Goal: Task Accomplishment & Management: Use online tool/utility

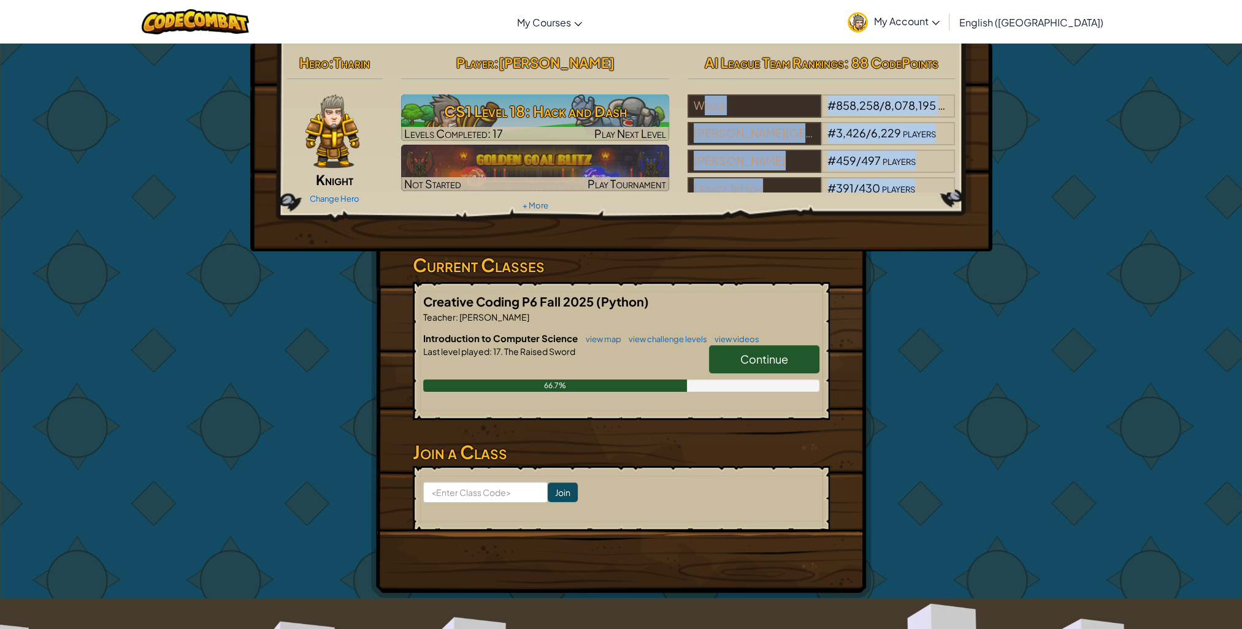
drag, startPoint x: 721, startPoint y: 84, endPoint x: 804, endPoint y: 51, distance: 89.8
click at [753, 67] on div "Hero : [PERSON_NAME] Change Hero Player : [PERSON_NAME] CS1 Level 18: Hack and …" at bounding box center [621, 148] width 742 height 208
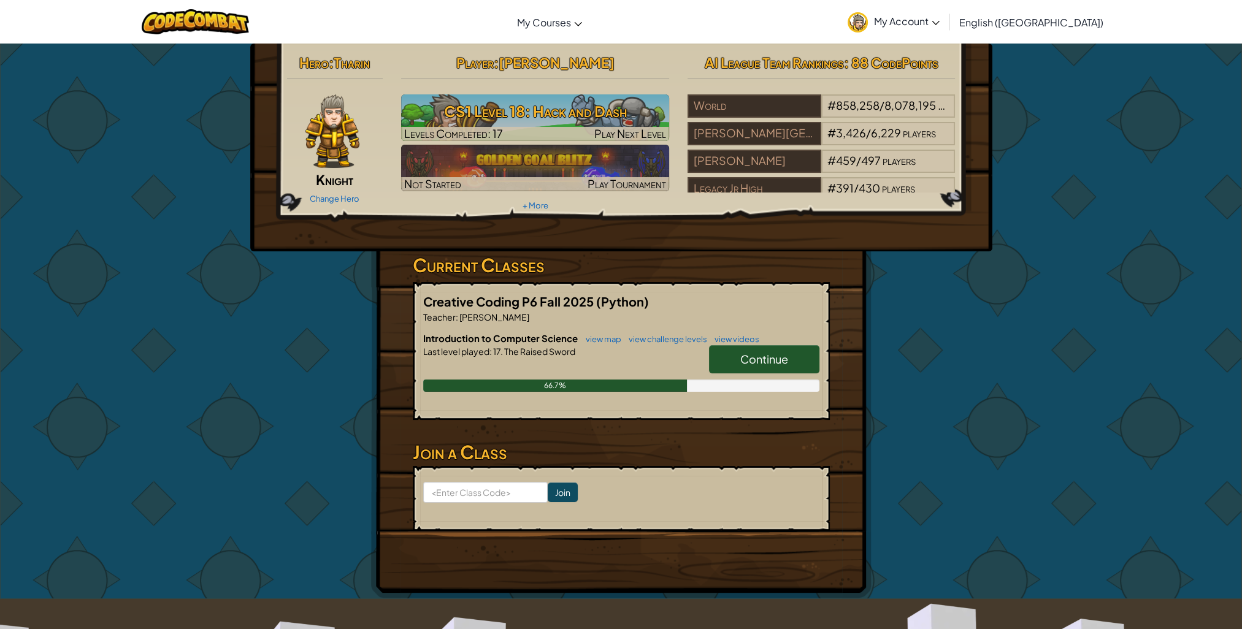
click at [792, 329] on div "Creative Coding P6 Fall 2025 (Python) Teacher : [PERSON_NAME] Introduction to C…" at bounding box center [621, 351] width 417 height 138
click at [785, 353] on span "Continue" at bounding box center [764, 359] width 48 height 14
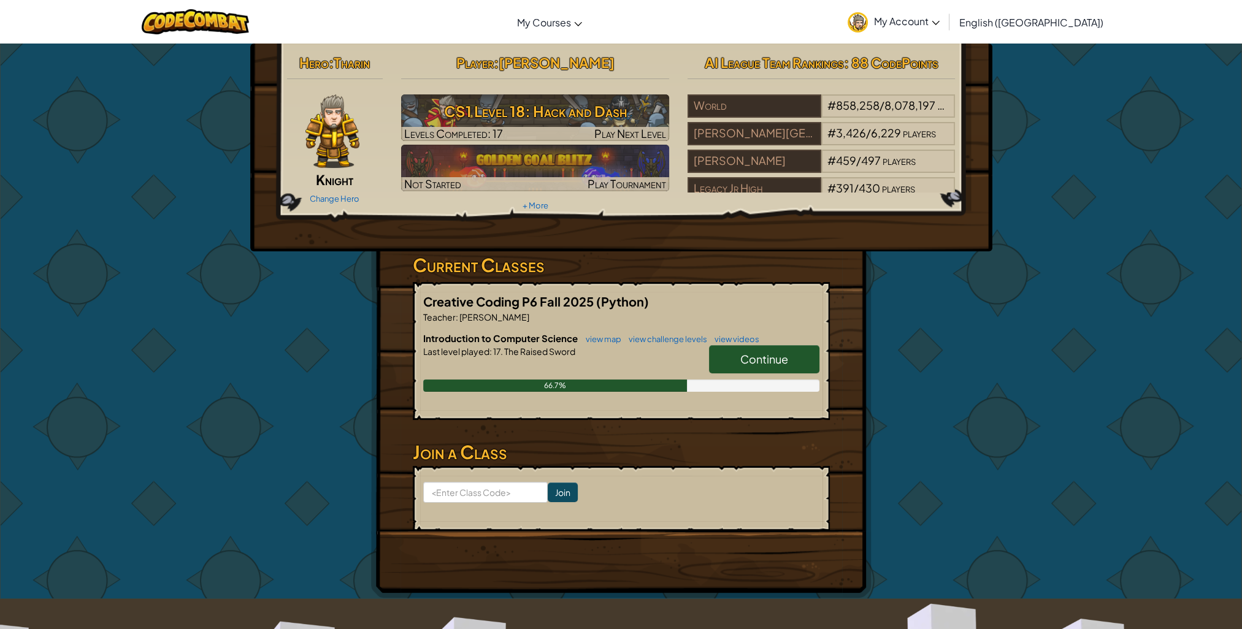
click at [765, 353] on span "Continue" at bounding box center [764, 359] width 48 height 14
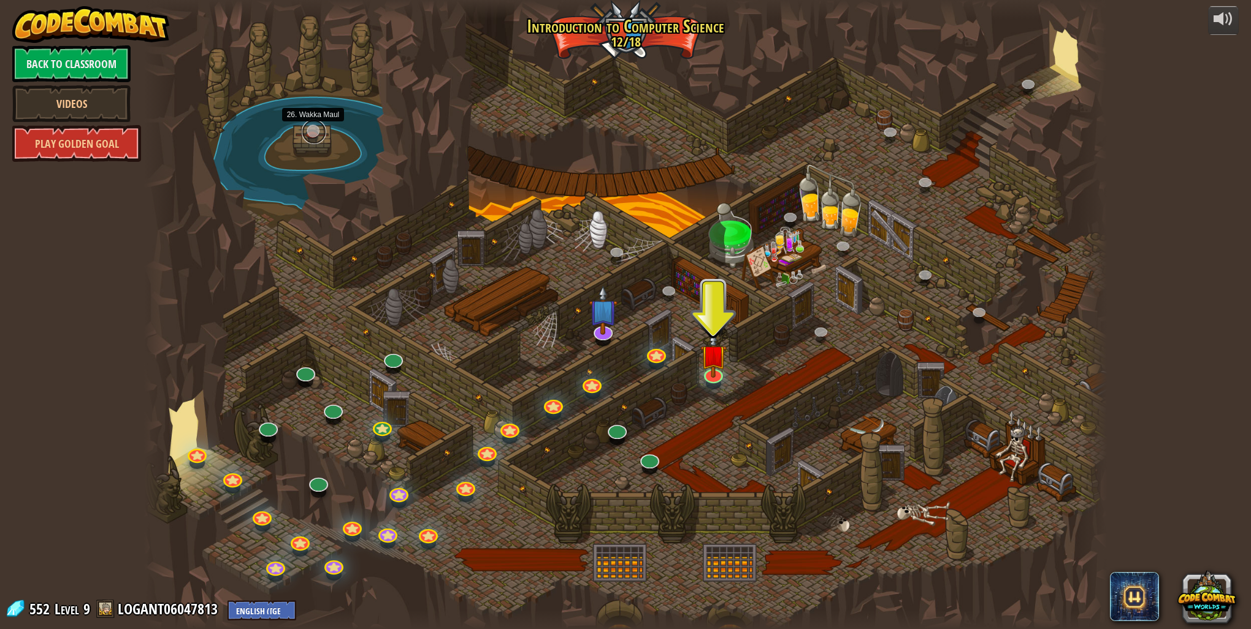
click at [308, 130] on link at bounding box center [314, 132] width 25 height 25
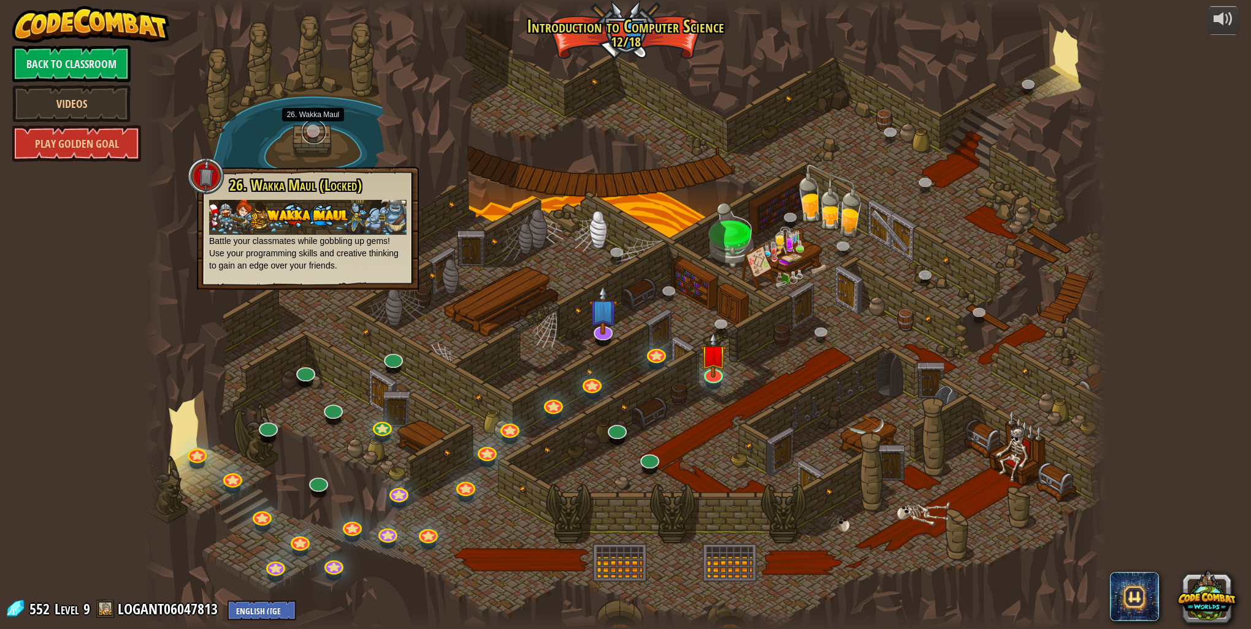
click at [317, 134] on link at bounding box center [314, 132] width 25 height 25
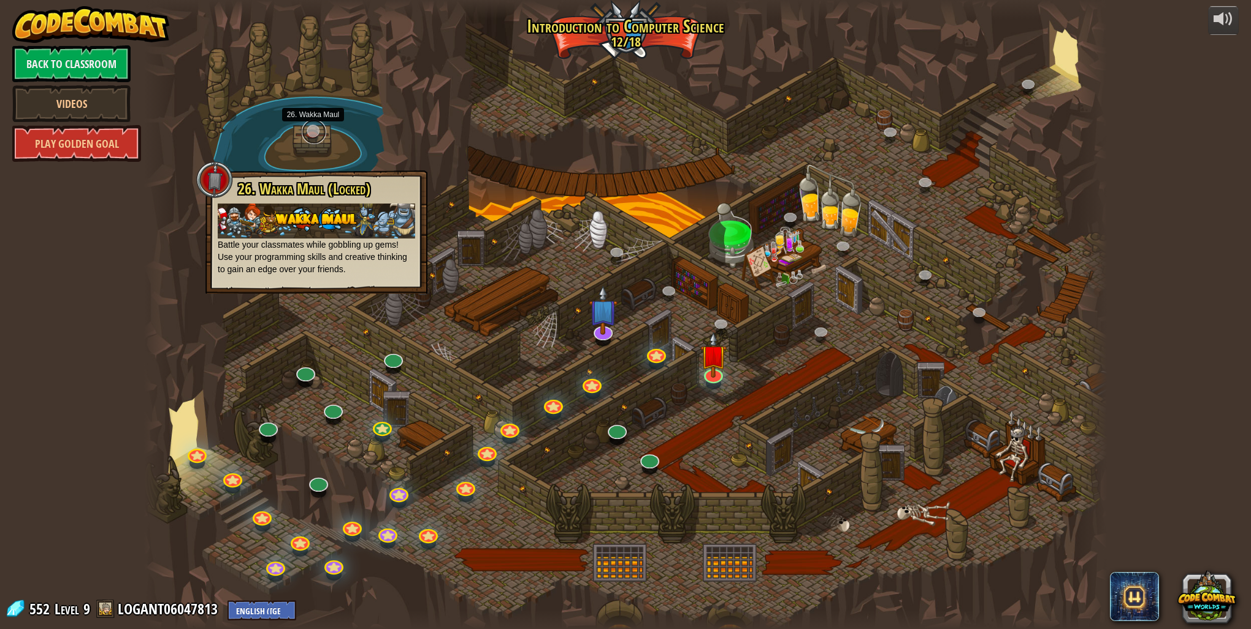
click at [317, 134] on link at bounding box center [314, 132] width 25 height 25
click at [215, 180] on div at bounding box center [214, 179] width 37 height 37
click at [713, 378] on link at bounding box center [712, 371] width 25 height 25
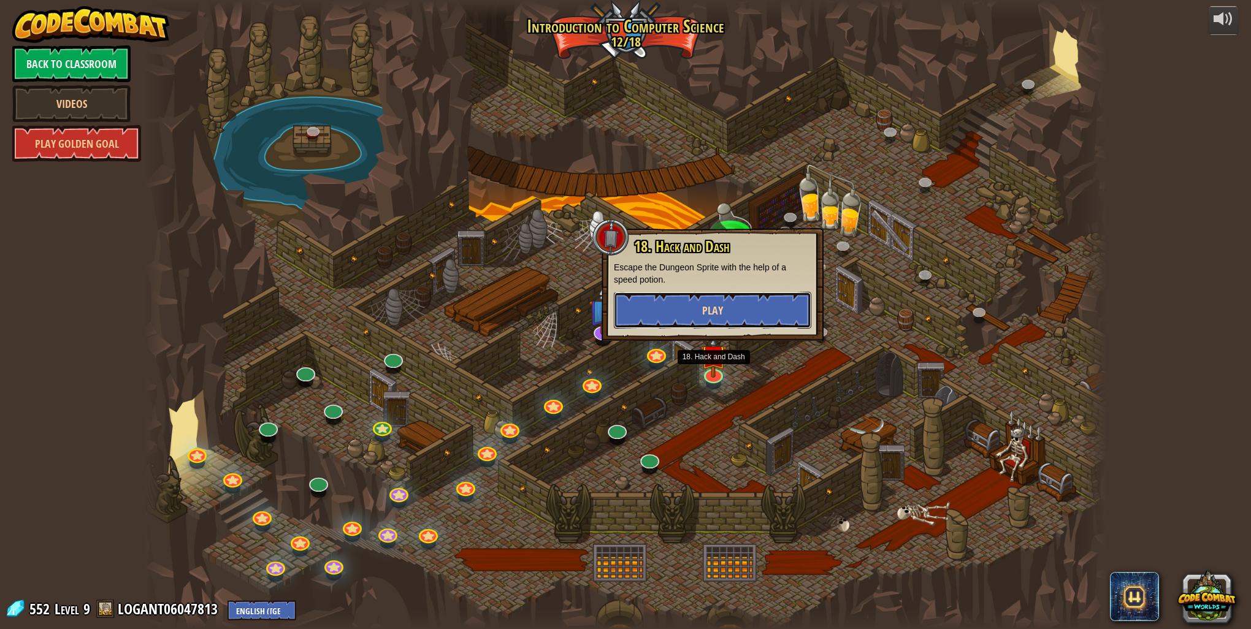
click at [744, 294] on button "Play" at bounding box center [713, 310] width 198 height 37
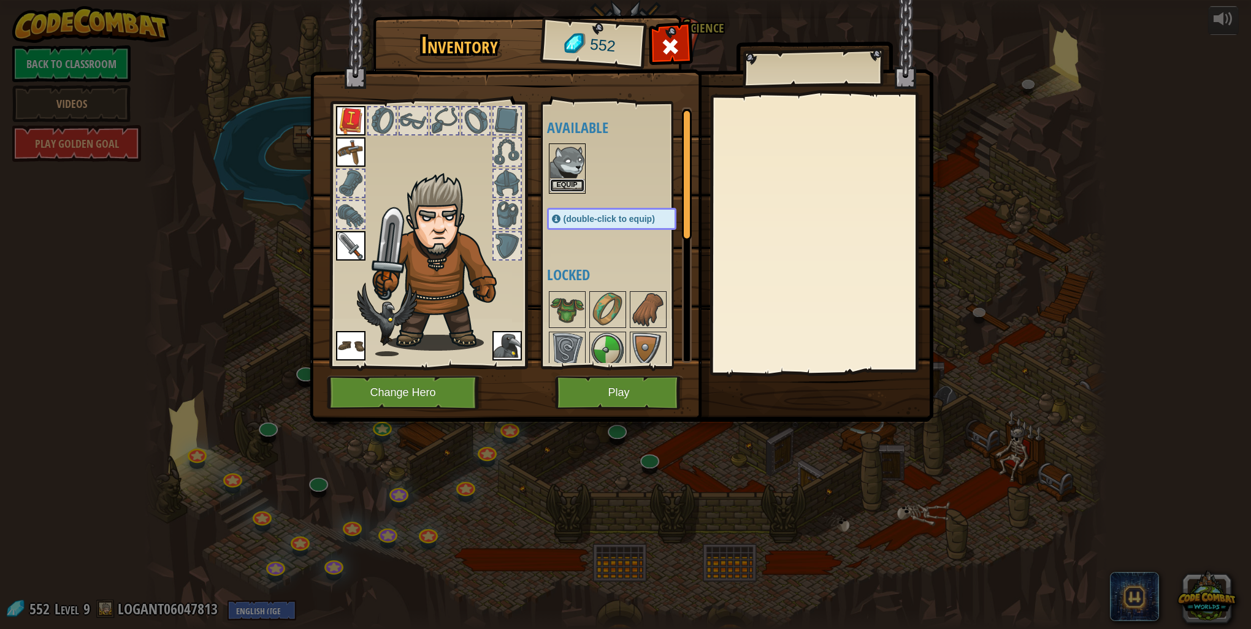
click at [569, 182] on button "Equip" at bounding box center [567, 185] width 34 height 13
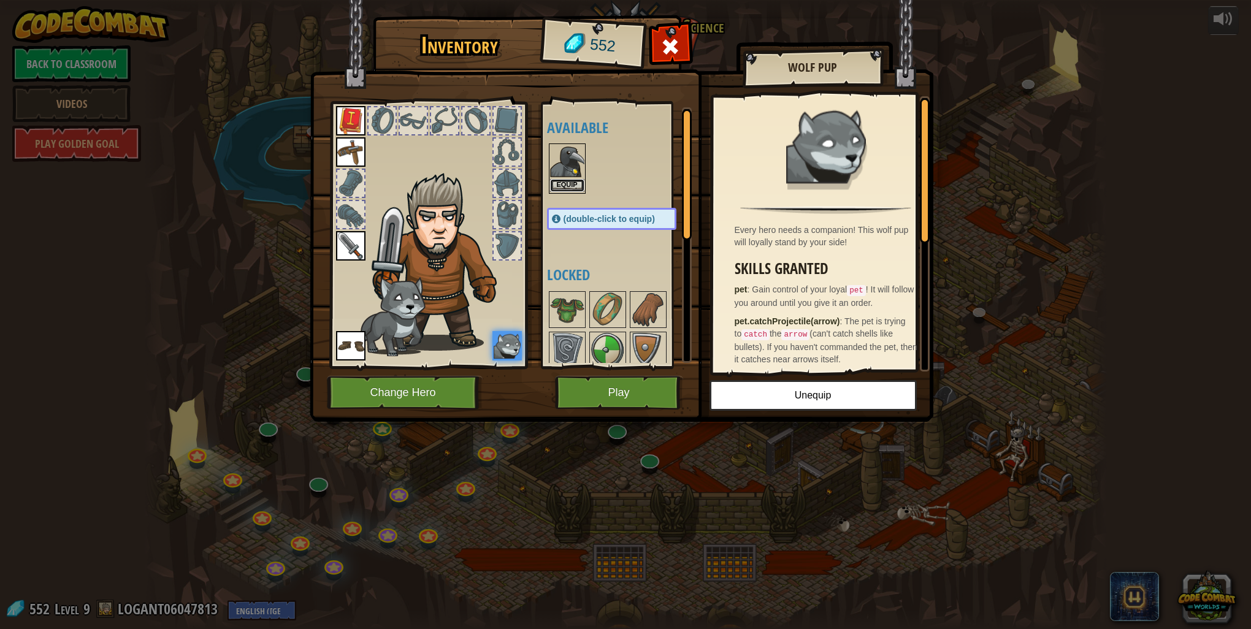
click at [574, 182] on button "Equip" at bounding box center [567, 185] width 34 height 13
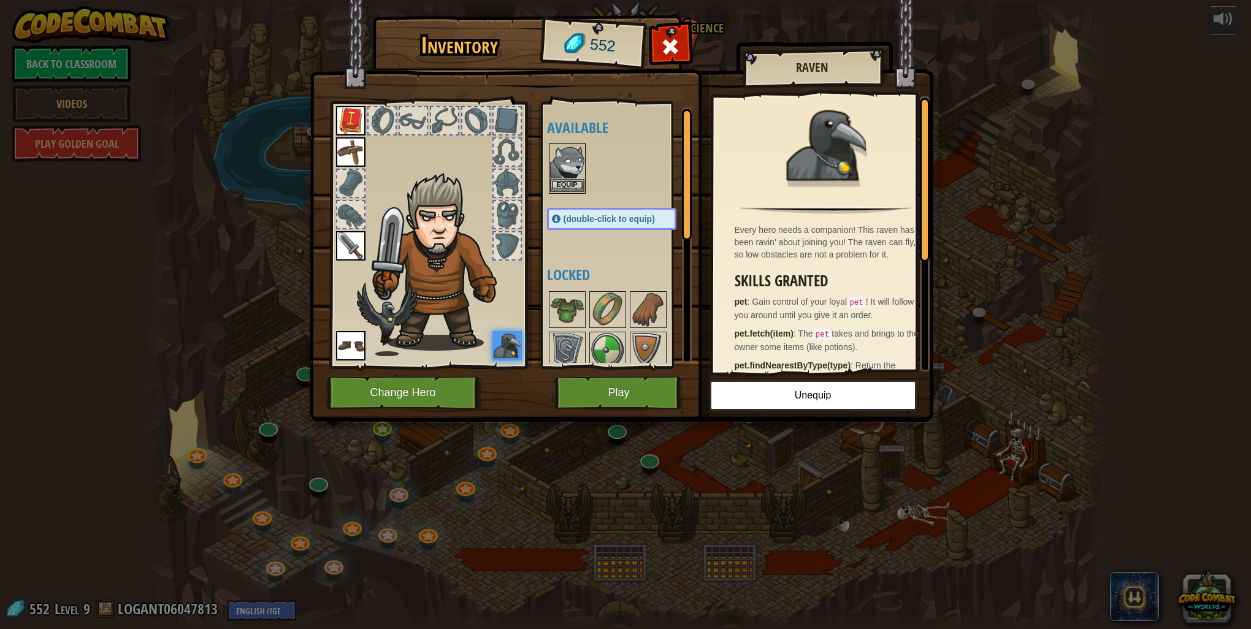
click at [563, 171] on img at bounding box center [567, 162] width 34 height 34
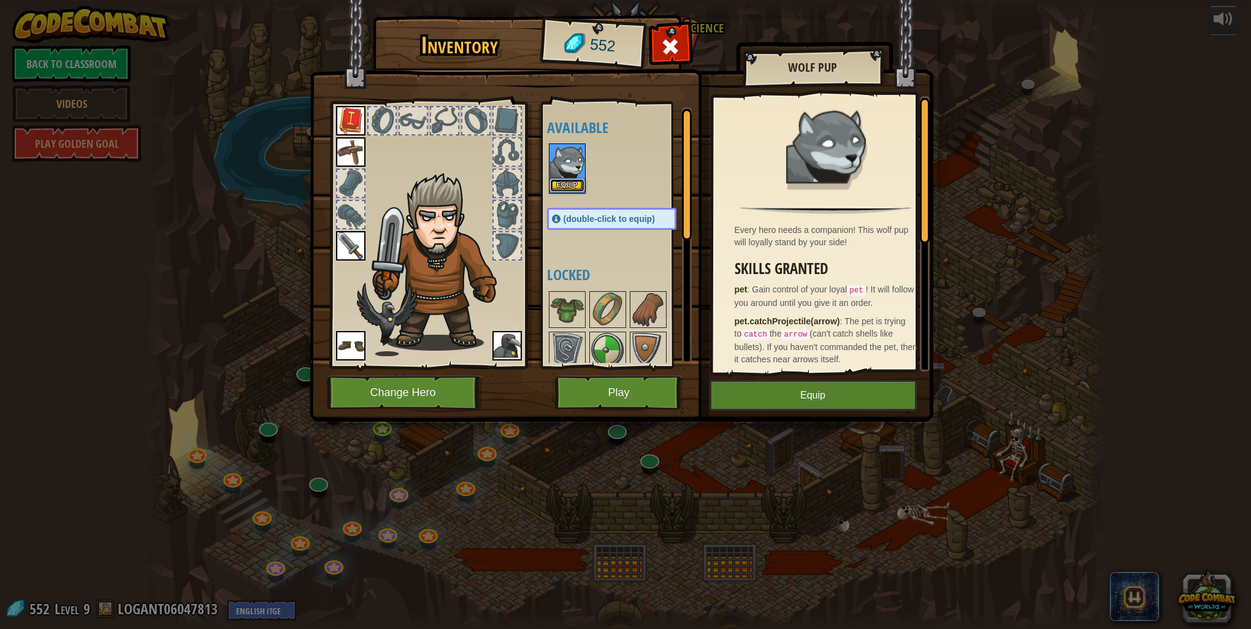
click at [572, 186] on button "Equip" at bounding box center [567, 185] width 34 height 13
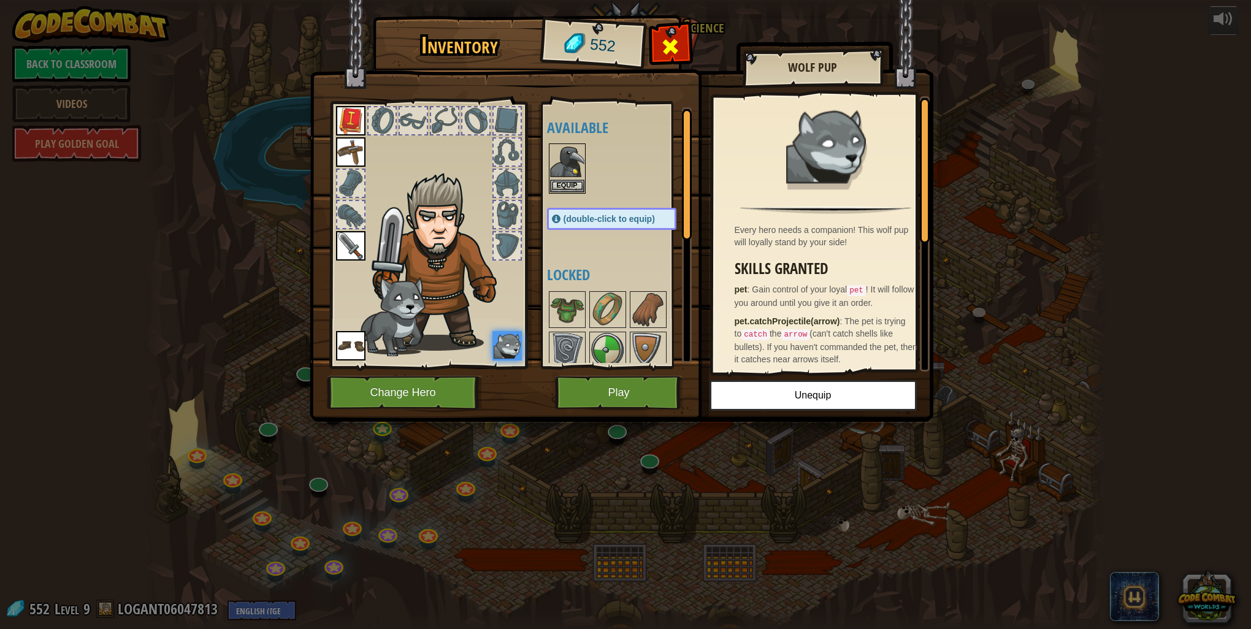
click at [680, 44] on div at bounding box center [671, 50] width 39 height 39
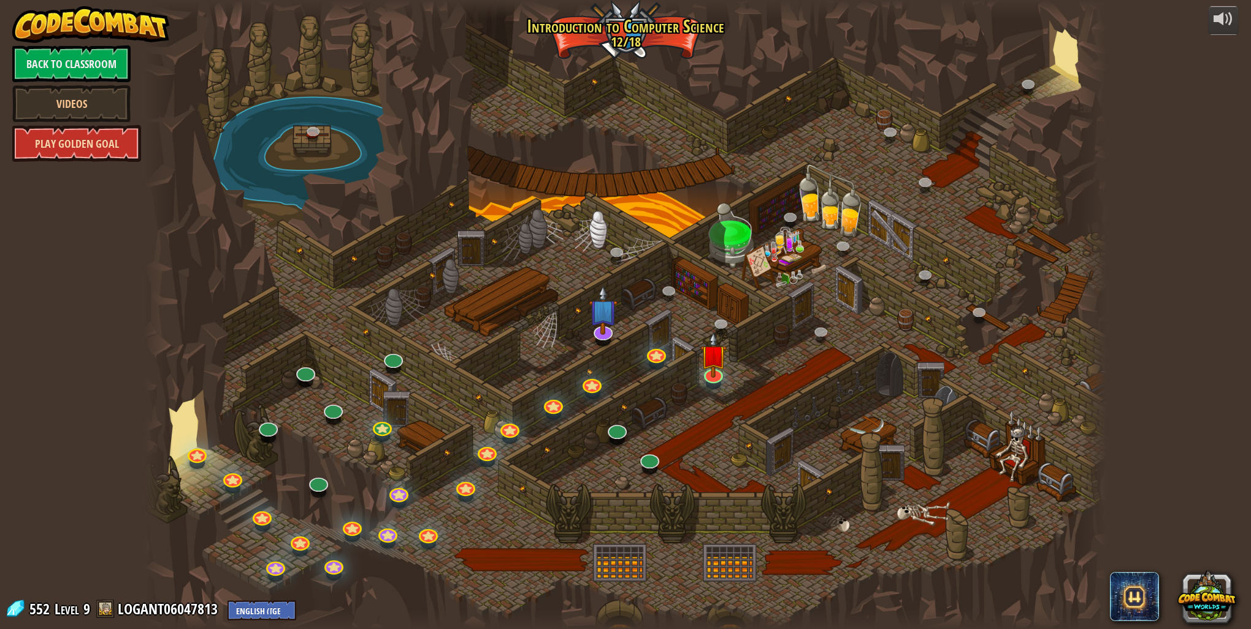
click at [123, 137] on link "Play Golden Goal" at bounding box center [76, 143] width 129 height 37
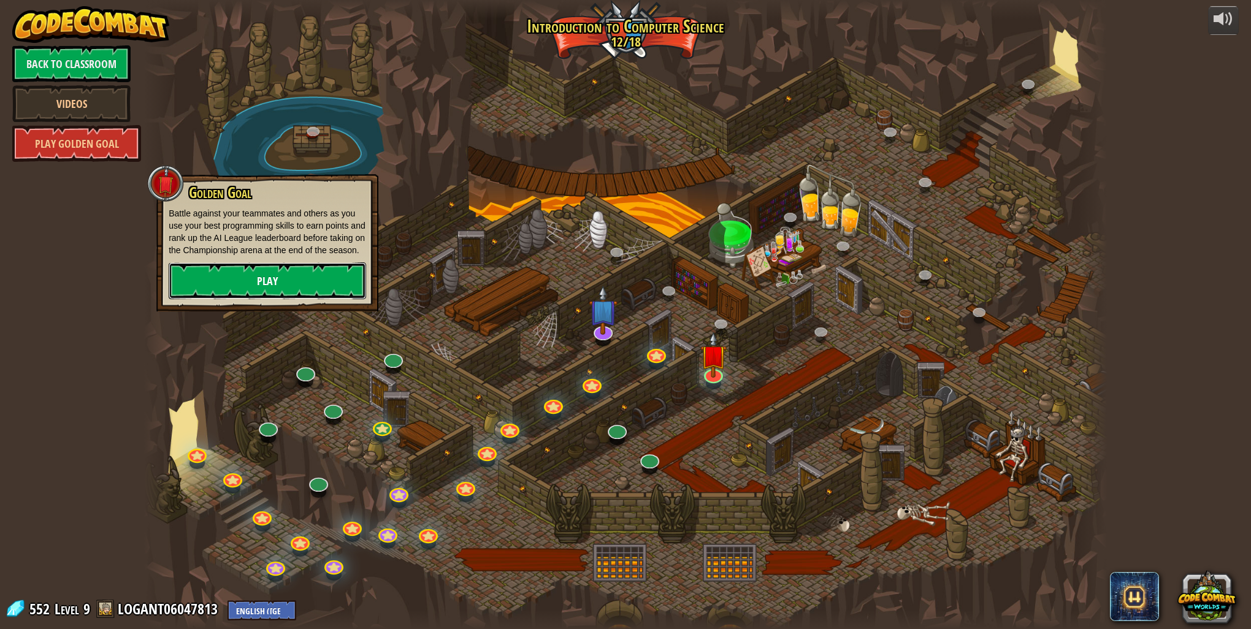
click at [285, 284] on link "Play" at bounding box center [268, 281] width 198 height 37
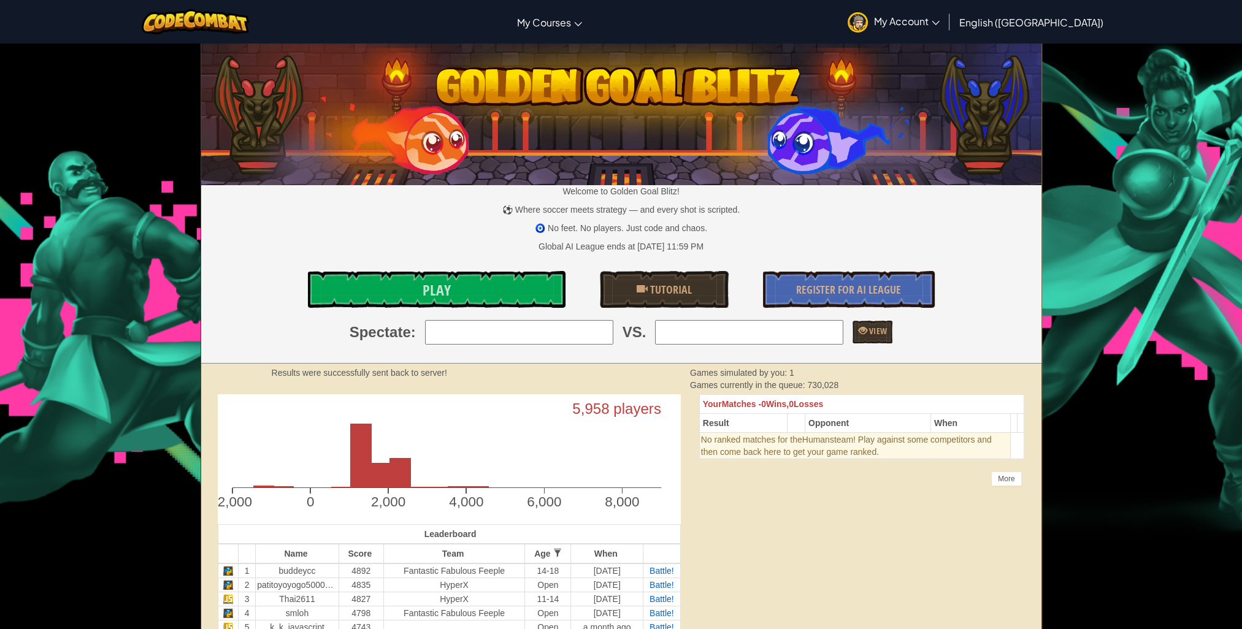
scroll to position [61, 0]
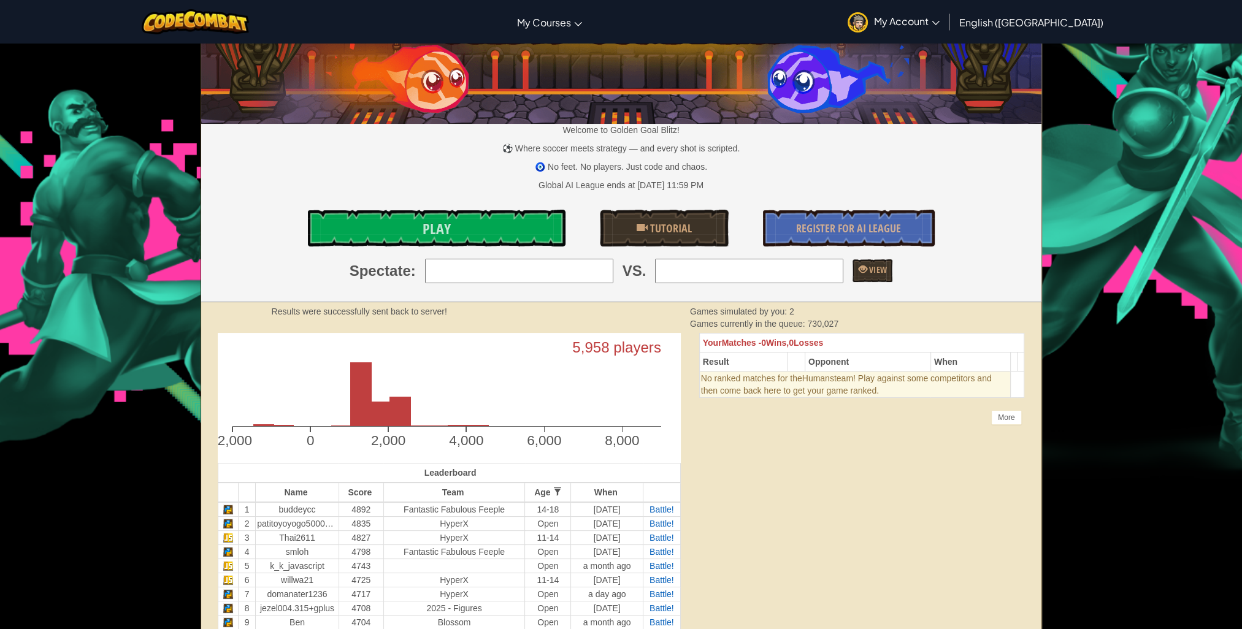
click at [523, 267] on input "search" at bounding box center [519, 271] width 188 height 25
type input "h"
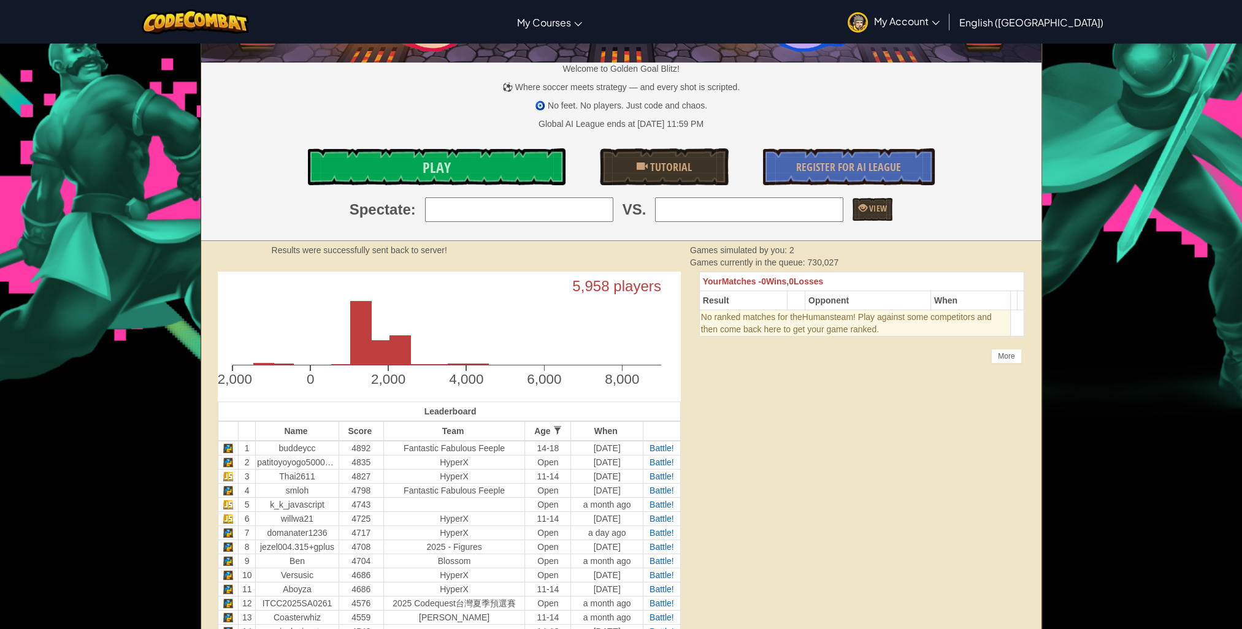
scroll to position [0, 0]
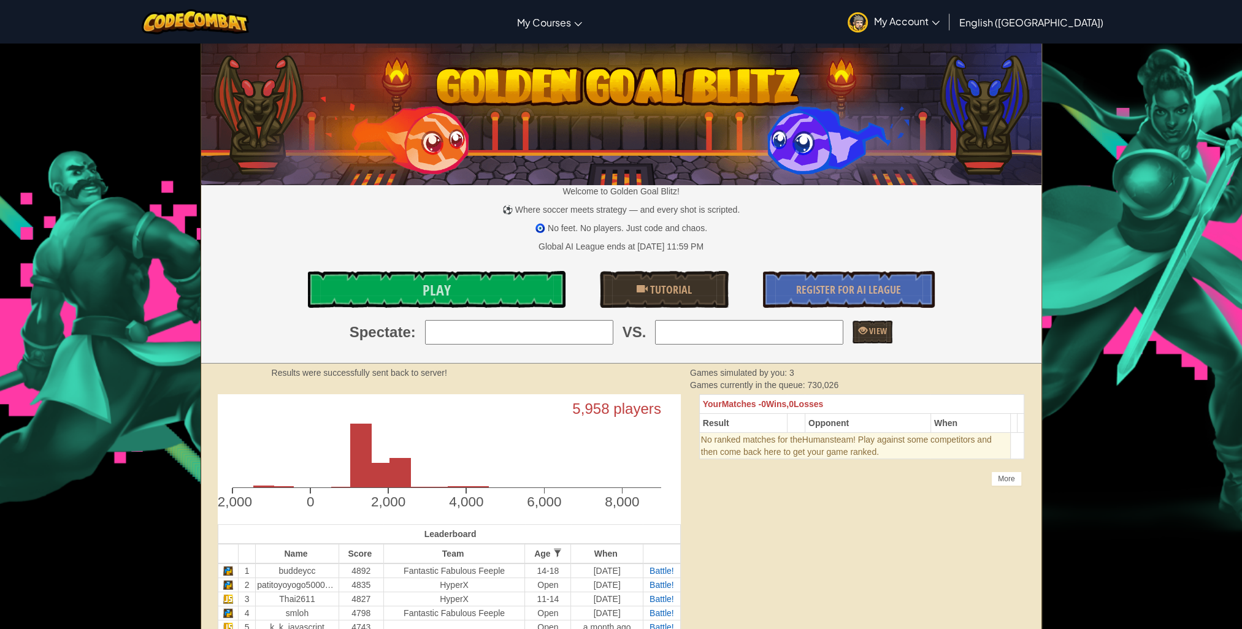
click at [868, 21] on img at bounding box center [858, 22] width 20 height 20
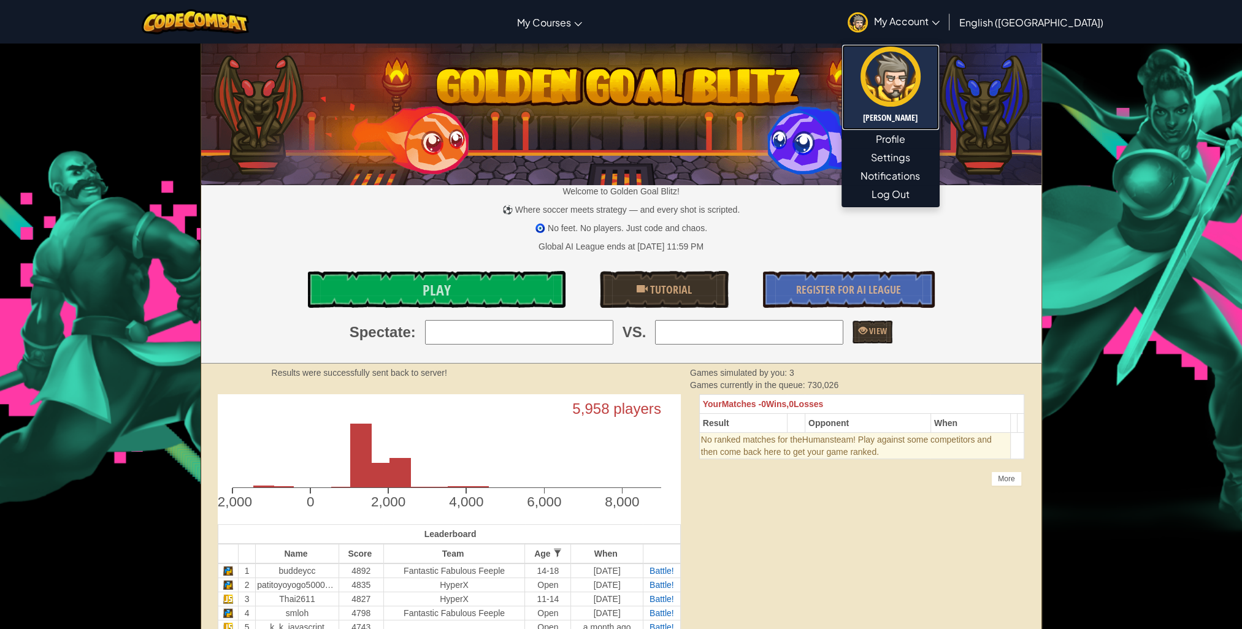
click at [927, 120] on h5 "[PERSON_NAME]" at bounding box center [891, 117] width 72 height 9
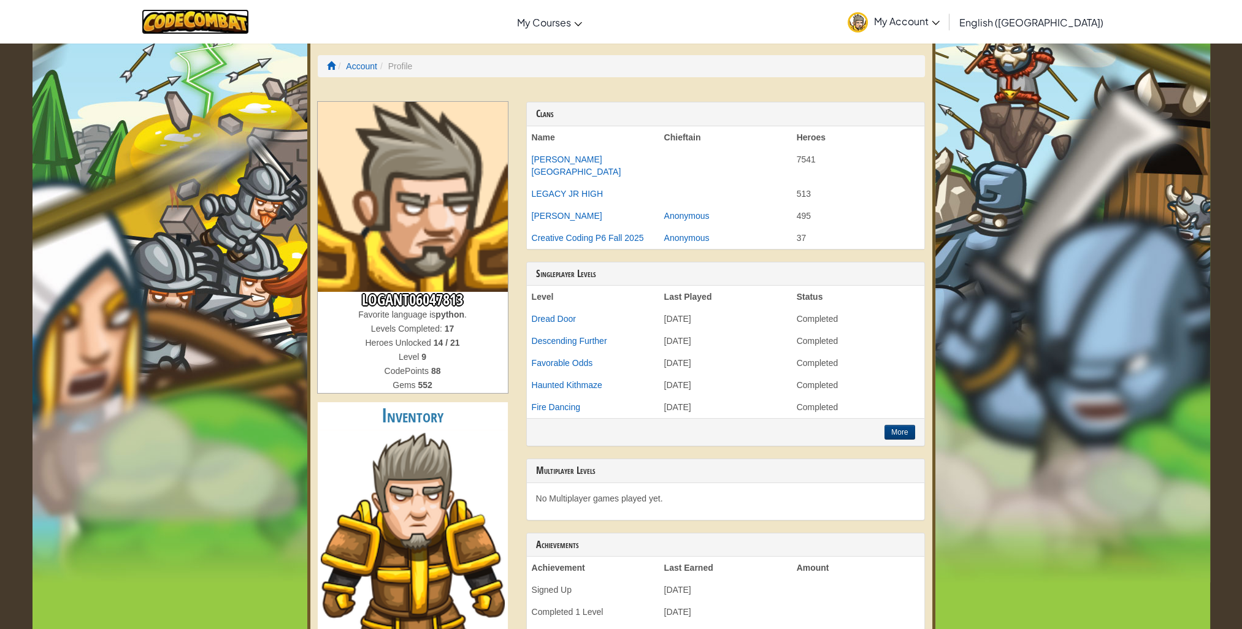
click at [216, 12] on img at bounding box center [195, 21] width 107 height 25
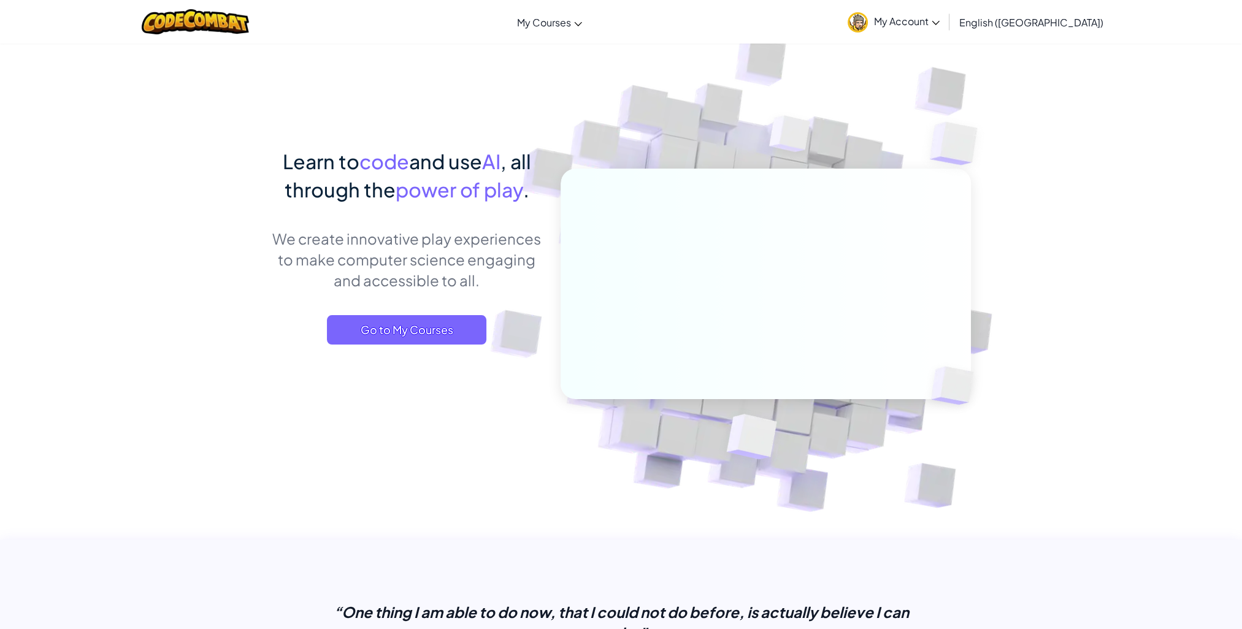
click at [225, 42] on div at bounding box center [196, 22] width 126 height 44
click at [940, 20] on span "My Account" at bounding box center [907, 21] width 66 height 13
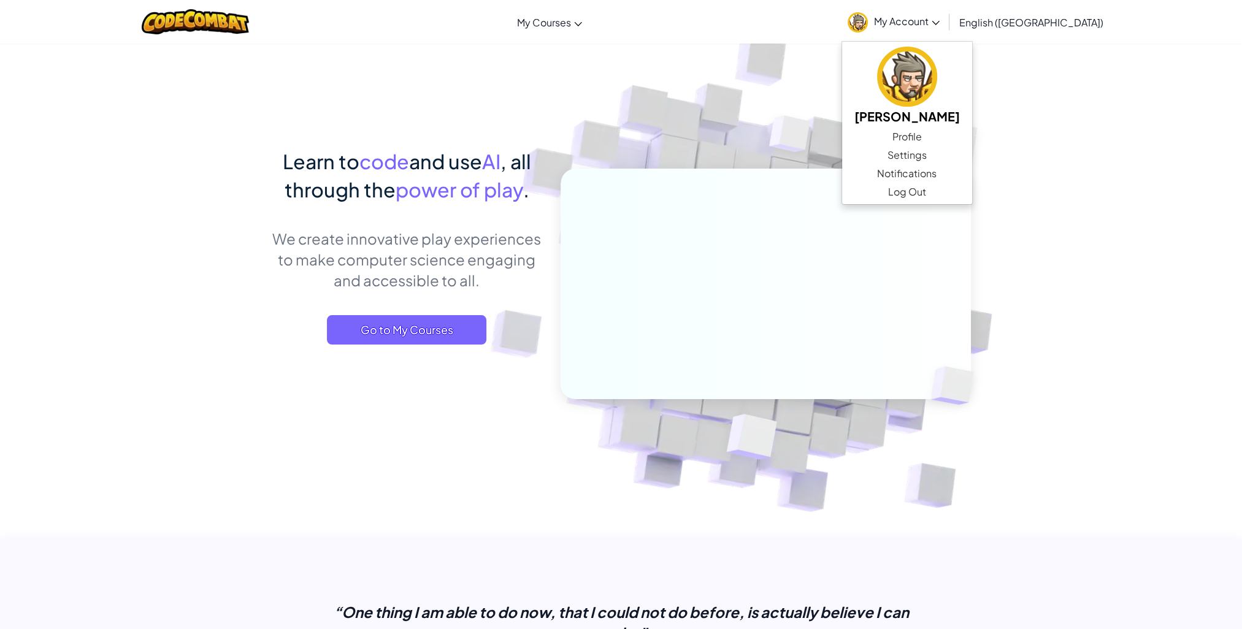
click at [946, 7] on link "My Account" at bounding box center [894, 21] width 104 height 39
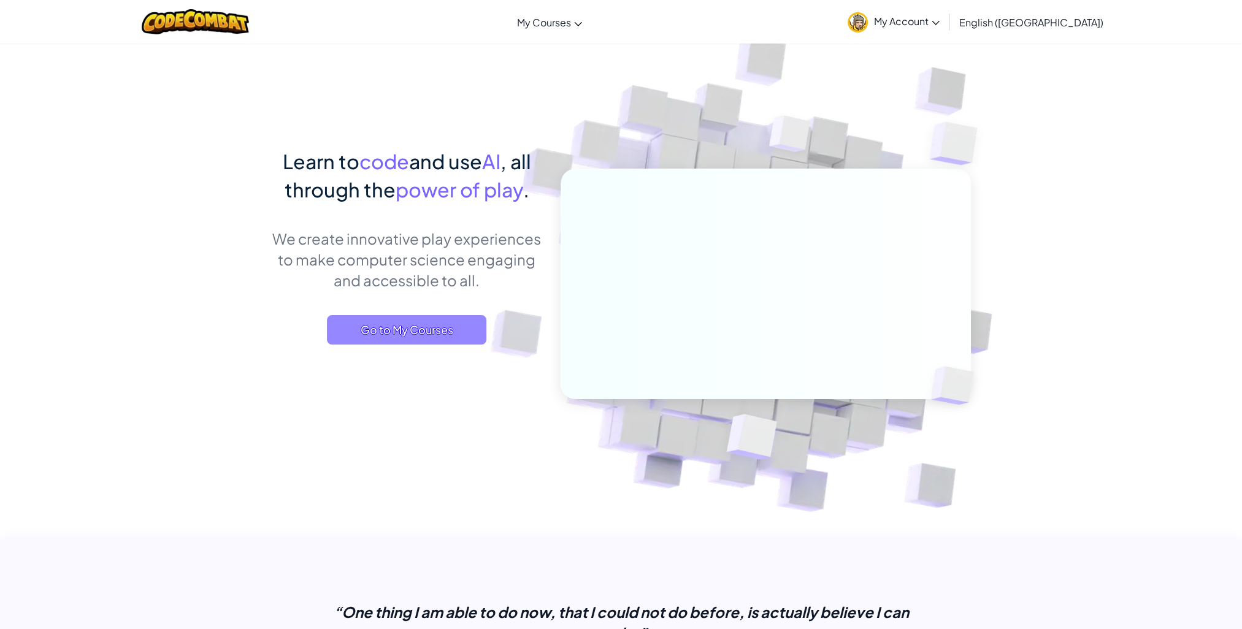
click at [444, 330] on span "Go to My Courses" at bounding box center [407, 329] width 160 height 29
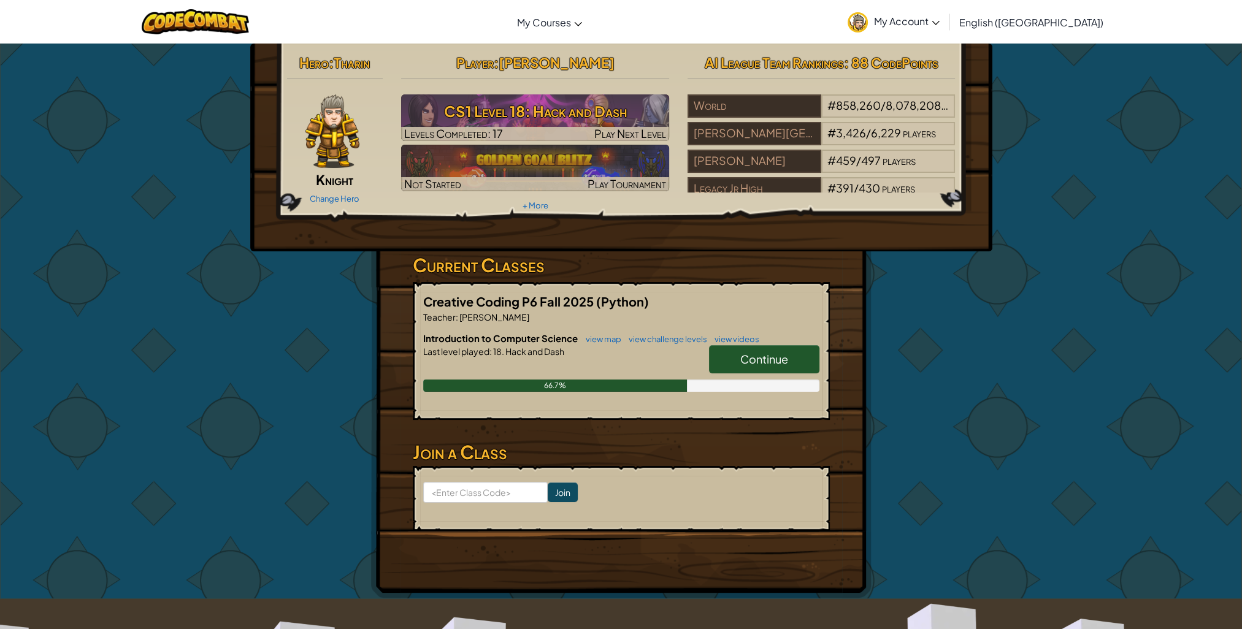
click at [750, 350] on link "Continue" at bounding box center [764, 359] width 110 height 28
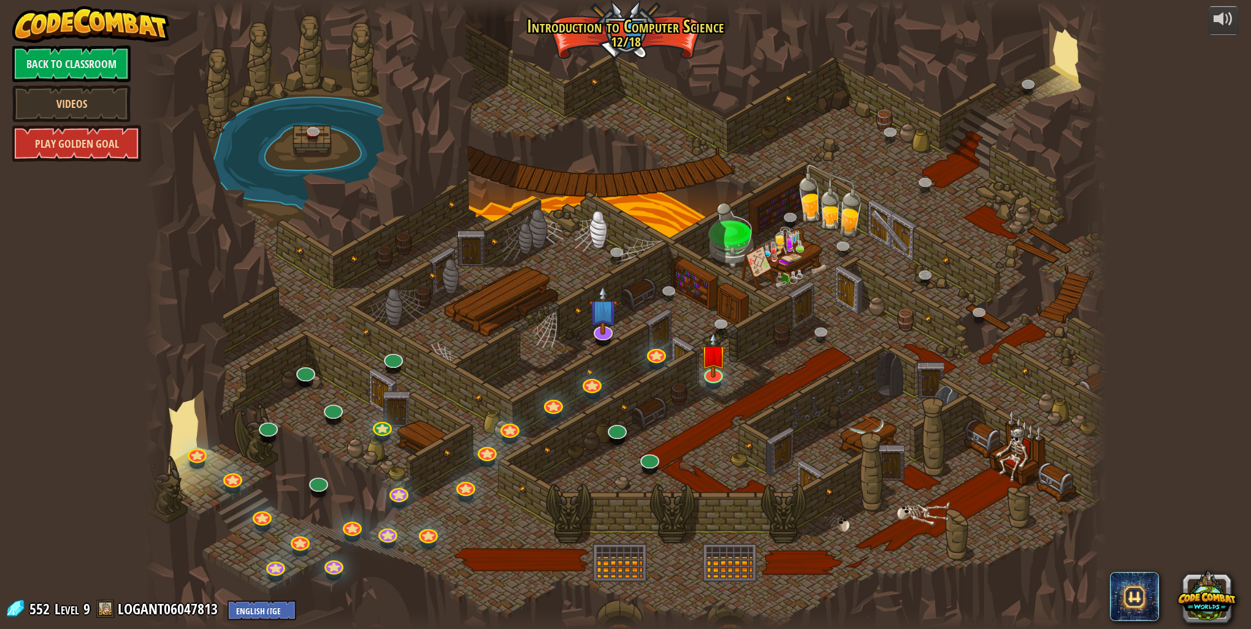
click at [71, 153] on link "Play Golden Goal" at bounding box center [76, 143] width 129 height 37
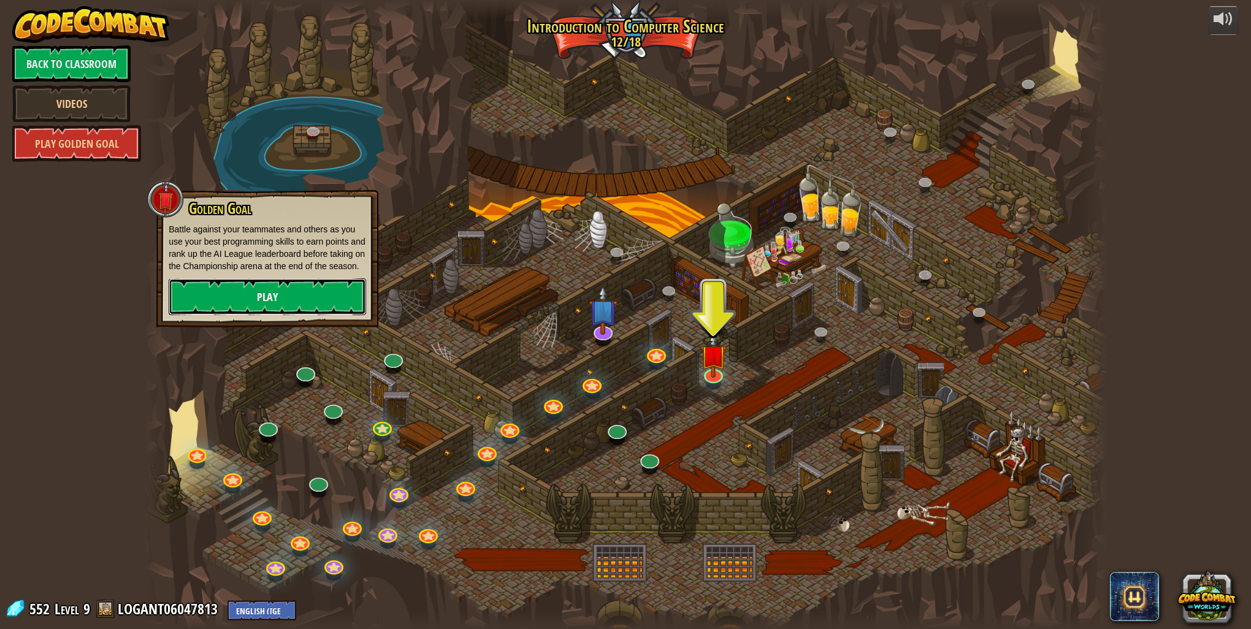
click at [277, 301] on link "Play" at bounding box center [268, 297] width 198 height 37
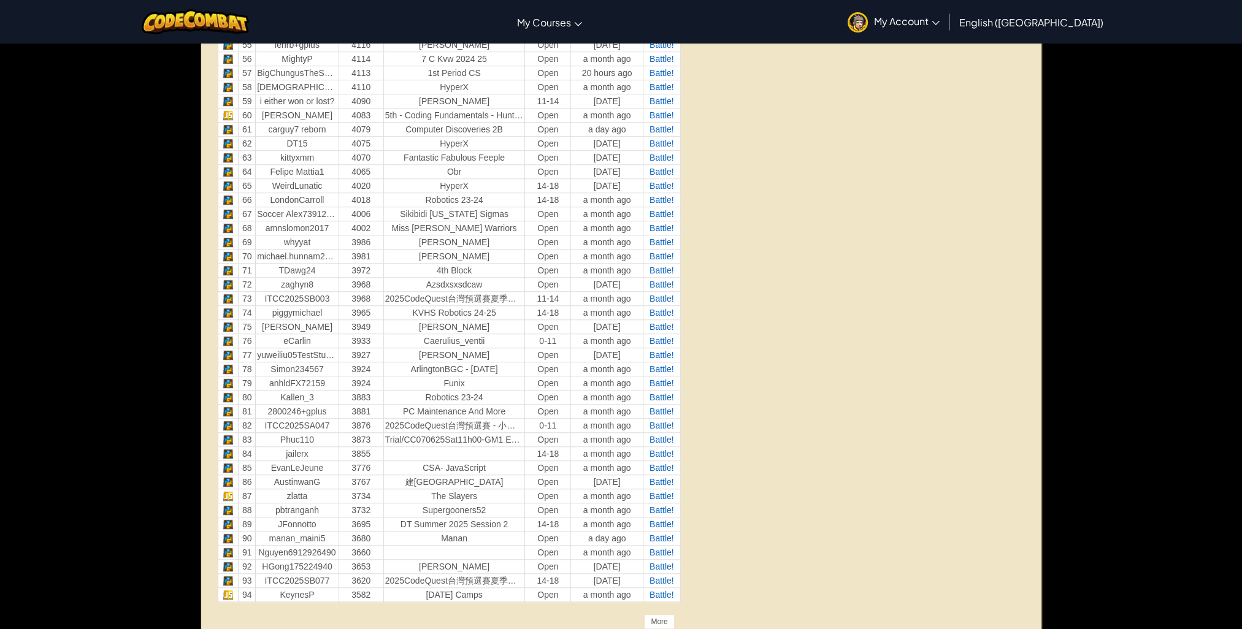
scroll to position [1350, 0]
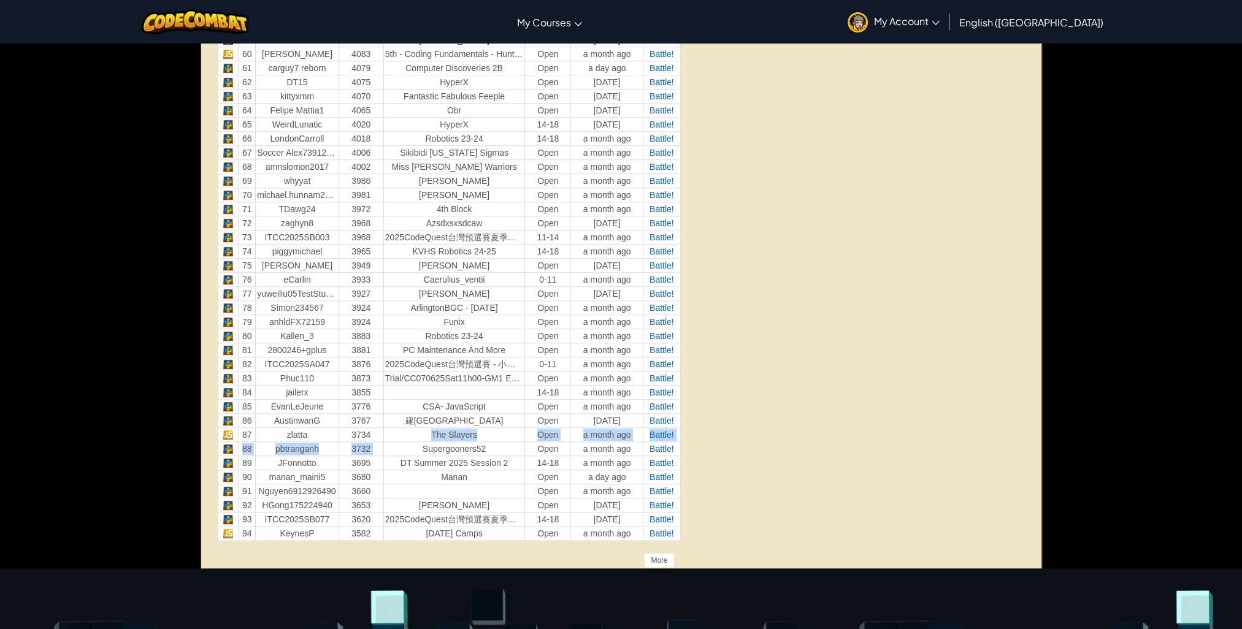
drag, startPoint x: 417, startPoint y: 424, endPoint x: 423, endPoint y: 435, distance: 12.9
drag, startPoint x: 423, startPoint y: 447, endPoint x: 426, endPoint y: 439, distance: 8.5
click at [426, 442] on td "Supergooners52" at bounding box center [454, 449] width 142 height 14
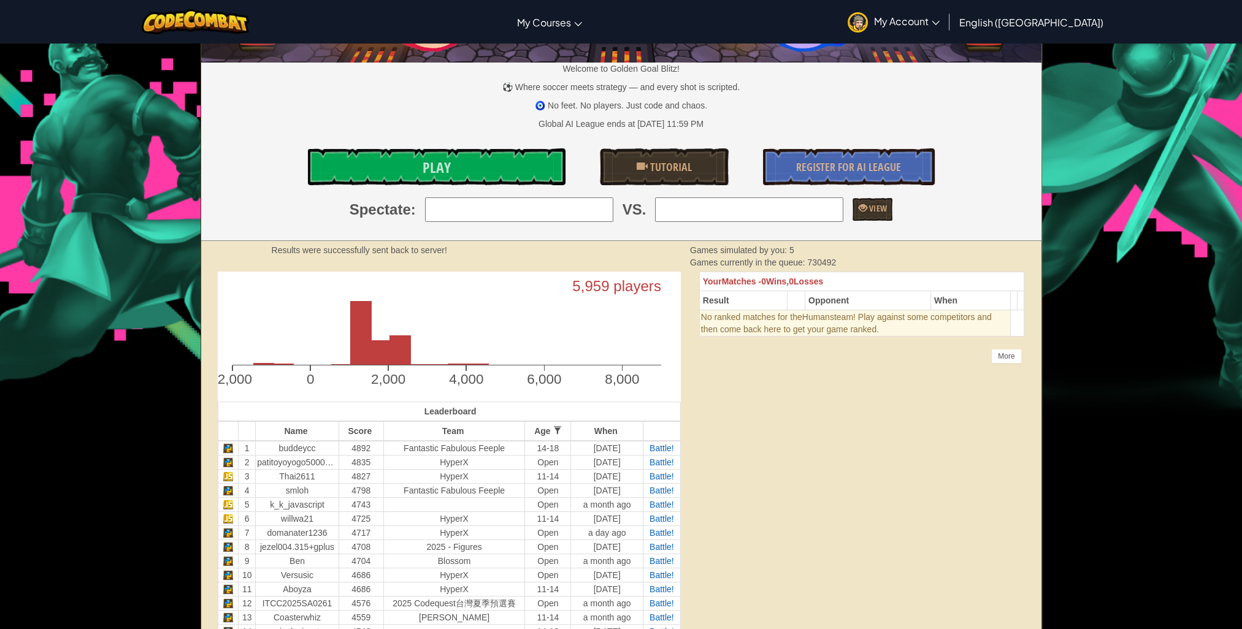
scroll to position [0, 0]
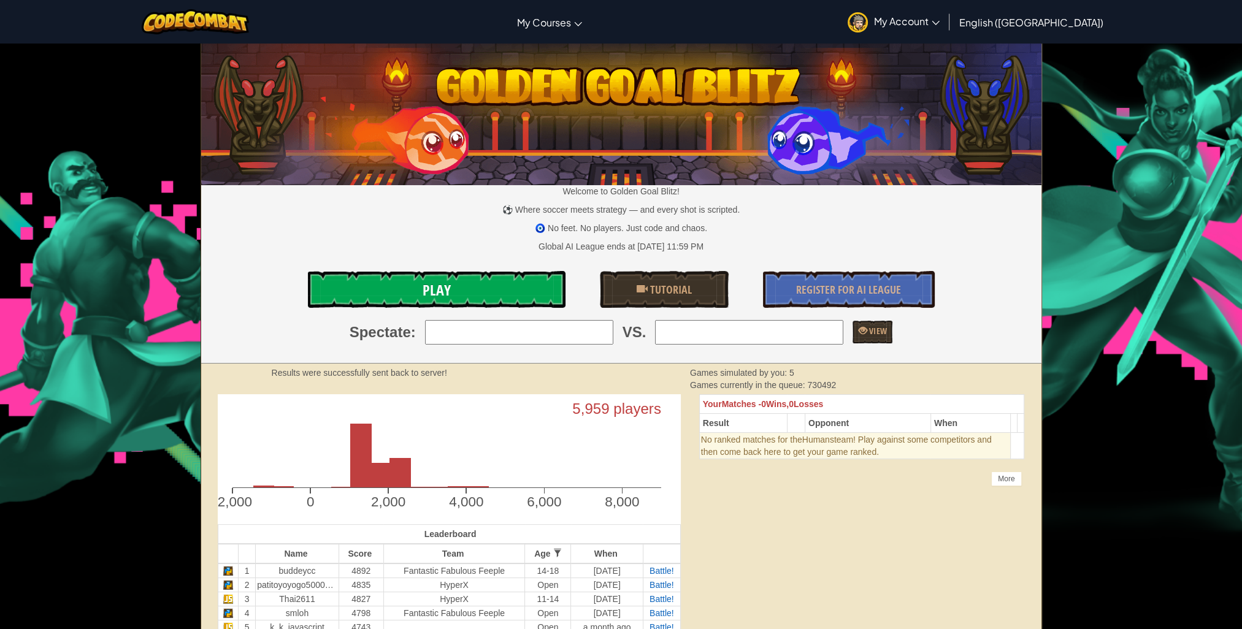
click at [489, 290] on link "Play" at bounding box center [437, 289] width 258 height 37
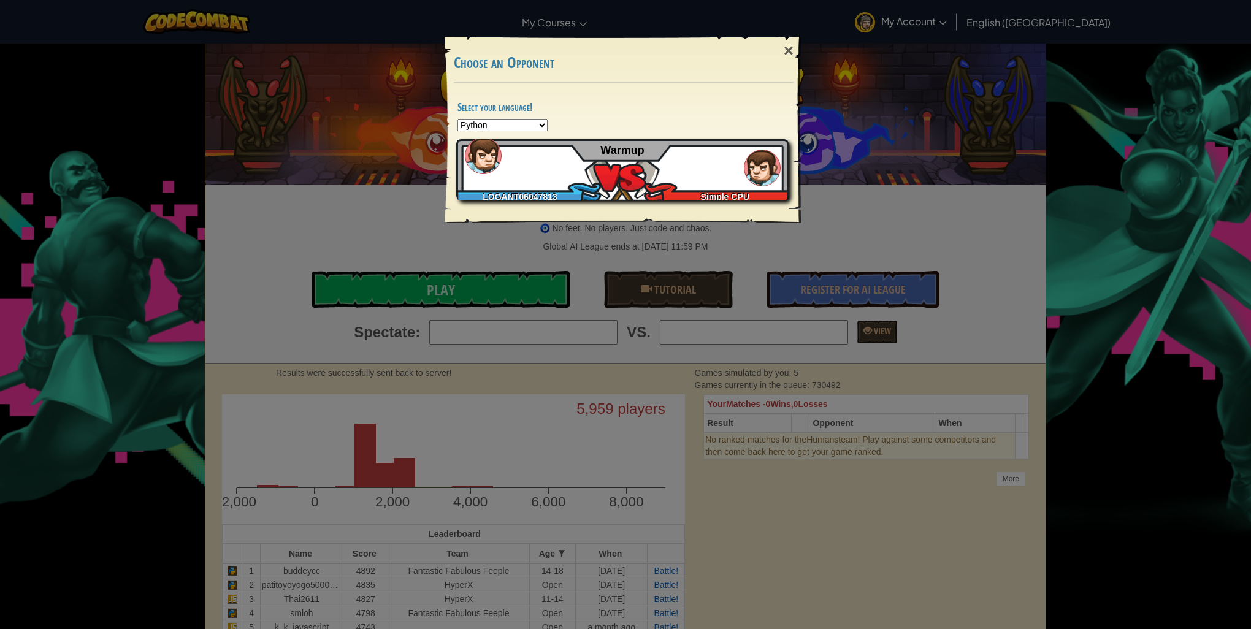
click at [759, 173] on img at bounding box center [762, 168] width 37 height 37
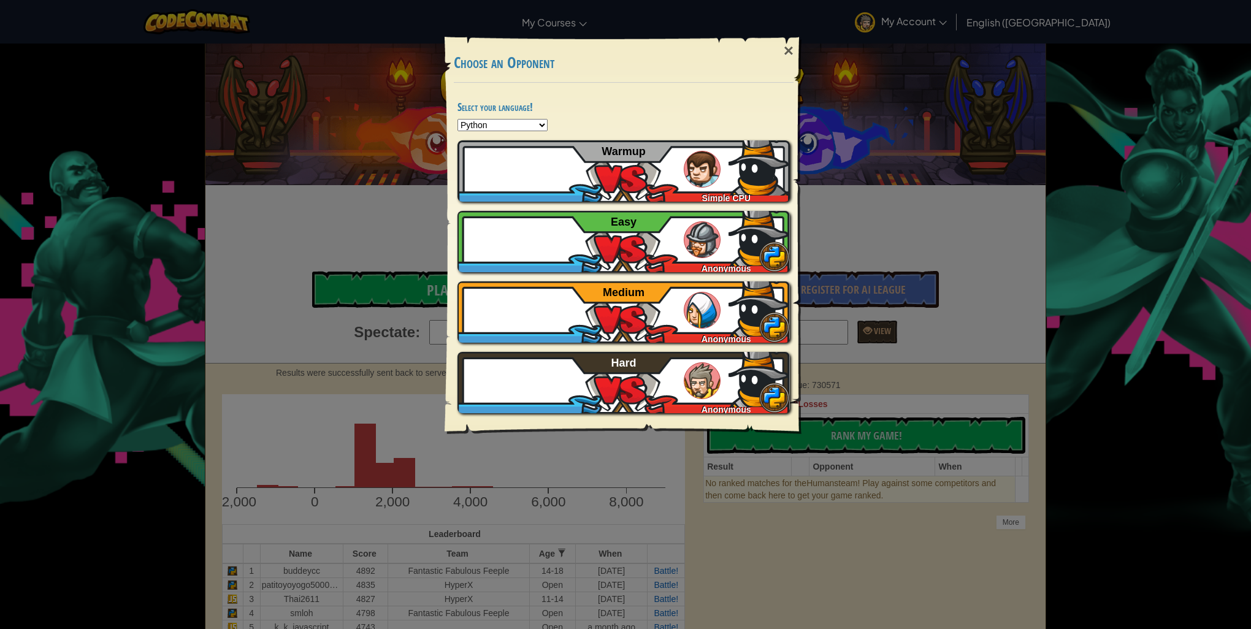
click at [525, 123] on select "Python JavaScript CoffeeScript Lua C++ Java (Experimental)" at bounding box center [503, 125] width 90 height 12
click at [542, 121] on select "Python JavaScript CoffeeScript Lua C++ Java (Experimental)" at bounding box center [503, 125] width 90 height 12
click at [783, 48] on div "×" at bounding box center [789, 51] width 28 height 36
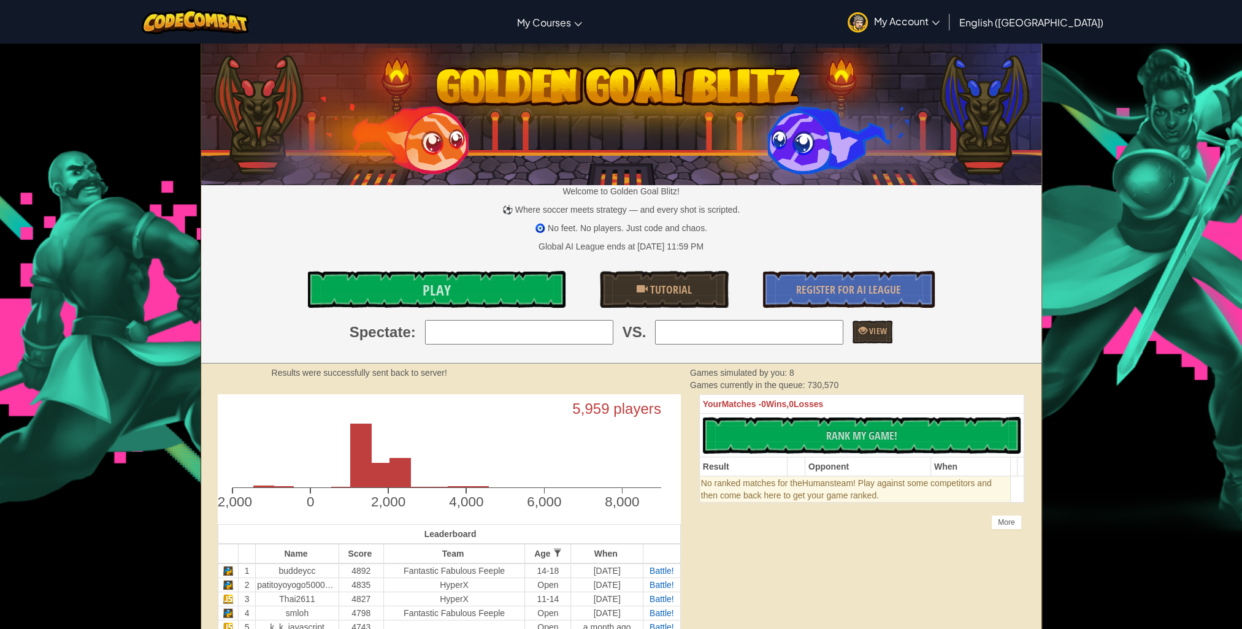
click at [607, 334] on input "search" at bounding box center [519, 332] width 188 height 25
drag, startPoint x: 712, startPoint y: 332, endPoint x: 705, endPoint y: 335, distance: 7.8
click at [707, 335] on input "search" at bounding box center [749, 332] width 188 height 25
click at [753, 323] on input "search" at bounding box center [749, 332] width 188 height 25
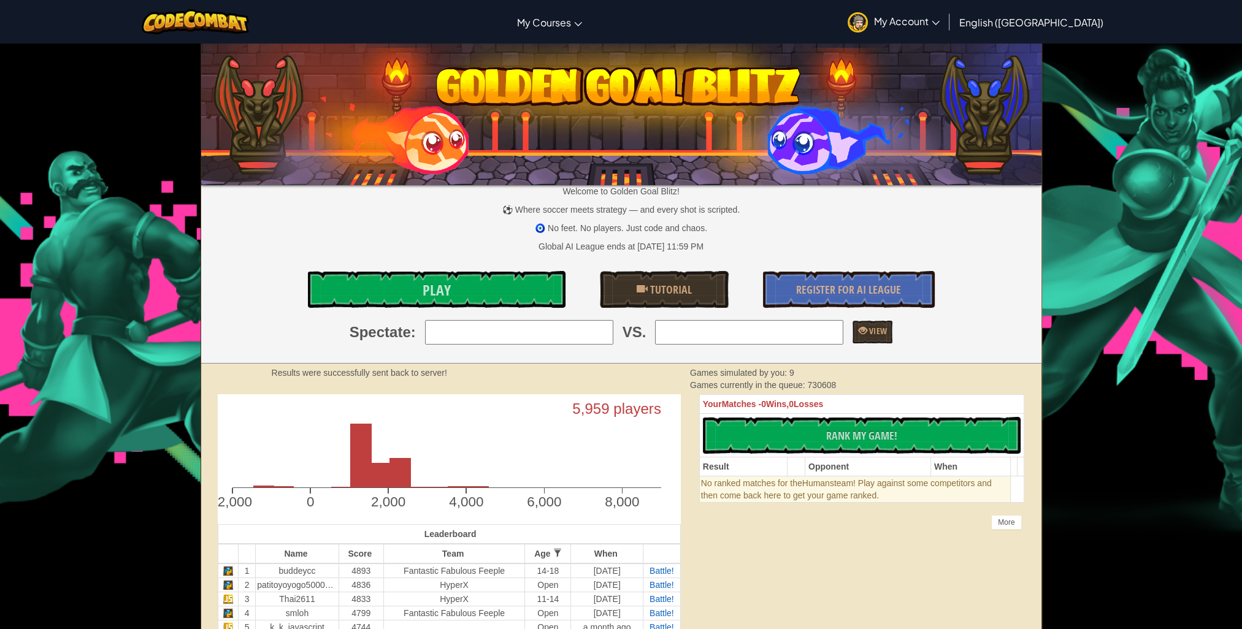
click at [774, 210] on p "⚽ Where soccer meets strategy — and every shot is scripted." at bounding box center [621, 210] width 840 height 12
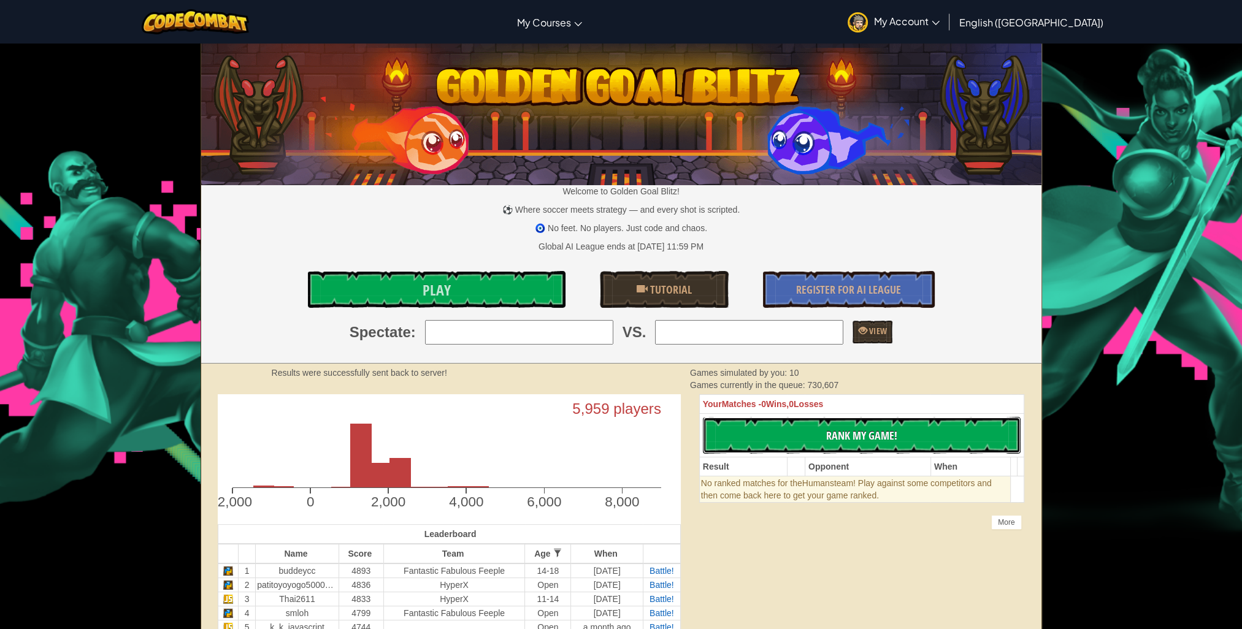
click at [848, 437] on span "Rank My Game!" at bounding box center [861, 435] width 71 height 15
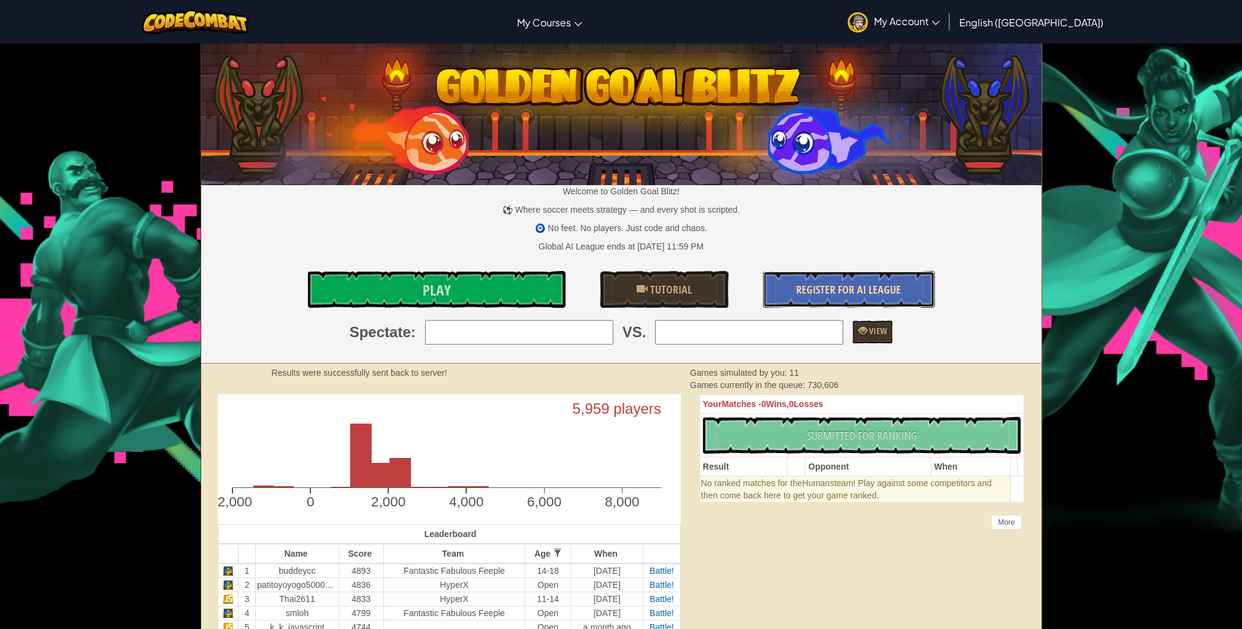
click at [860, 299] on link "Register for AI League" at bounding box center [849, 289] width 172 height 37
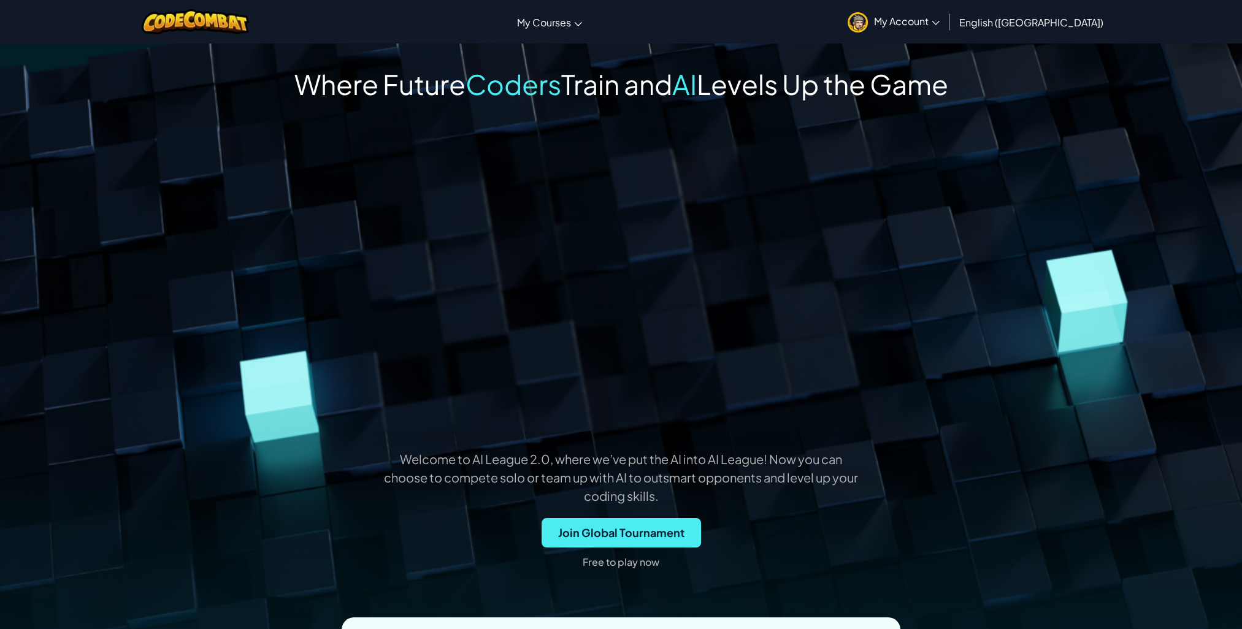
click at [645, 566] on p "Free to play now" at bounding box center [621, 563] width 77 height 20
click at [204, 35] on div at bounding box center [196, 22] width 126 height 44
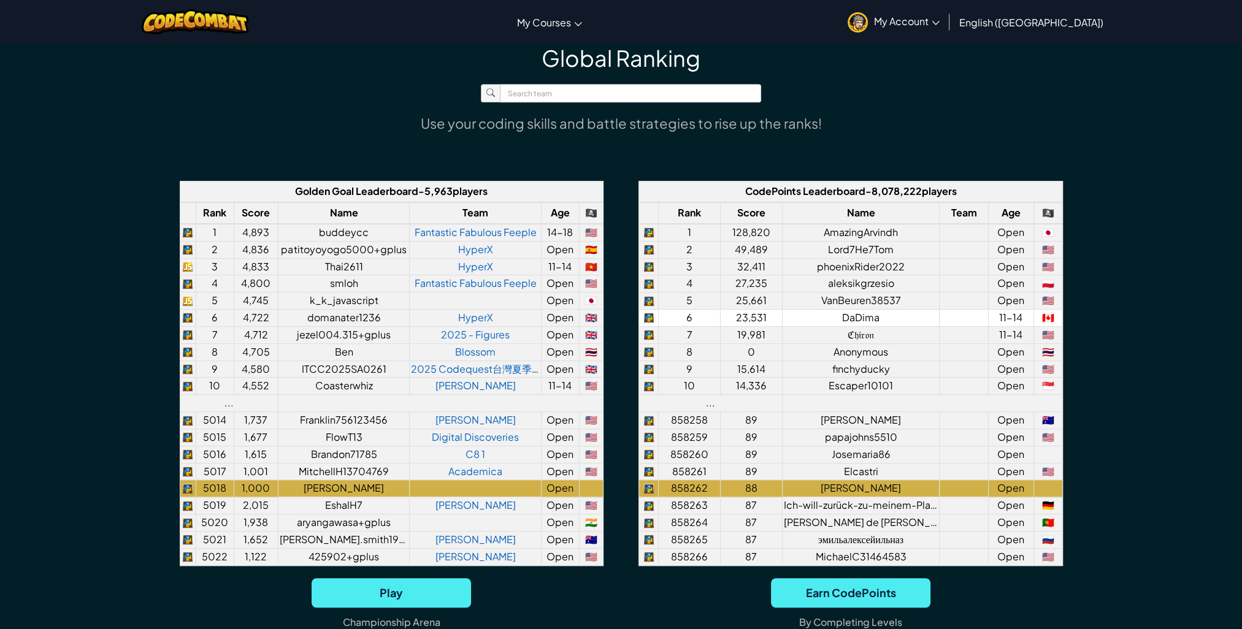
scroll to position [798, 0]
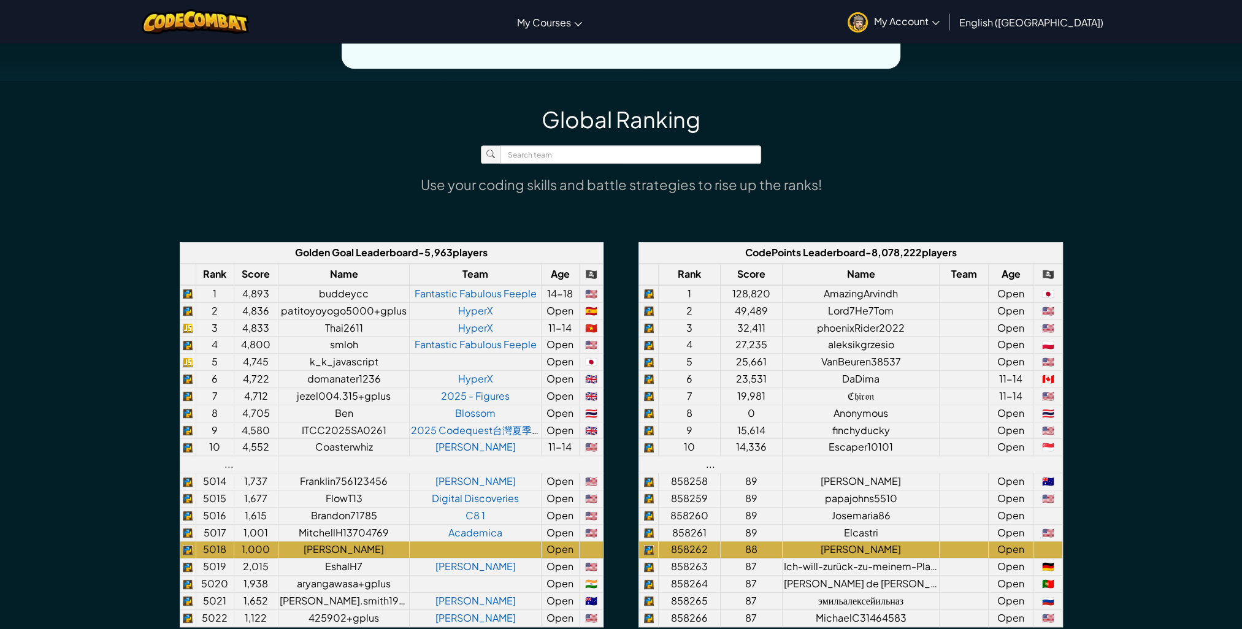
click at [940, 21] on span "My Account" at bounding box center [907, 21] width 66 height 13
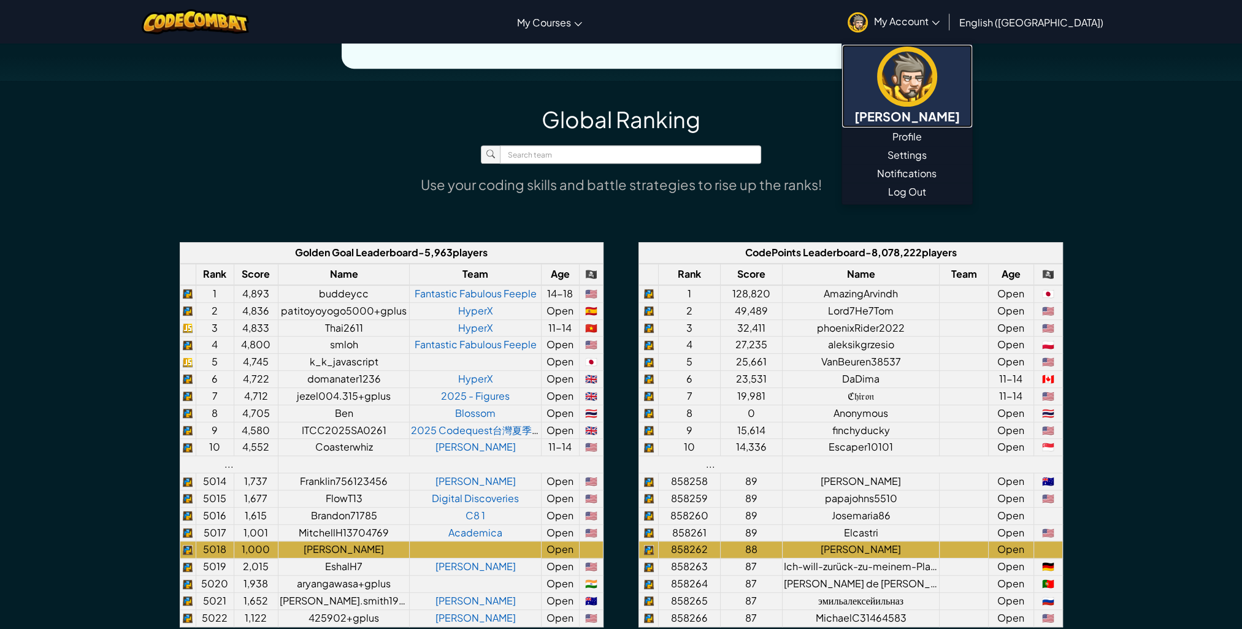
click at [960, 118] on h5 "[PERSON_NAME]" at bounding box center [908, 116] width 106 height 19
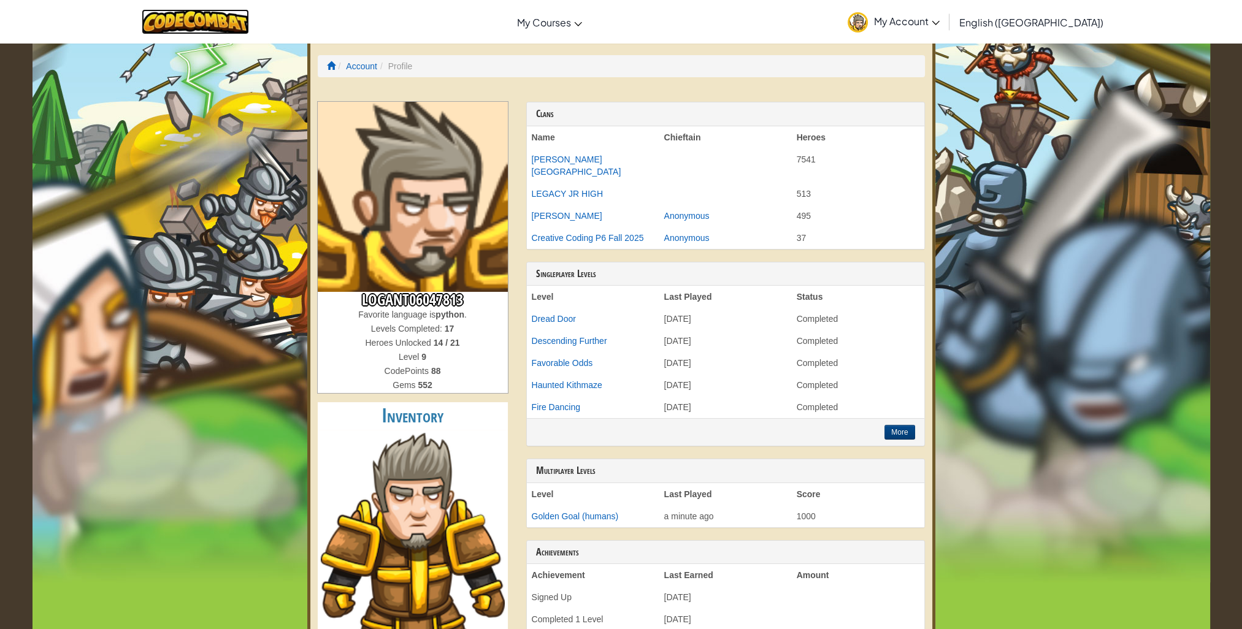
click at [243, 17] on img at bounding box center [195, 21] width 107 height 25
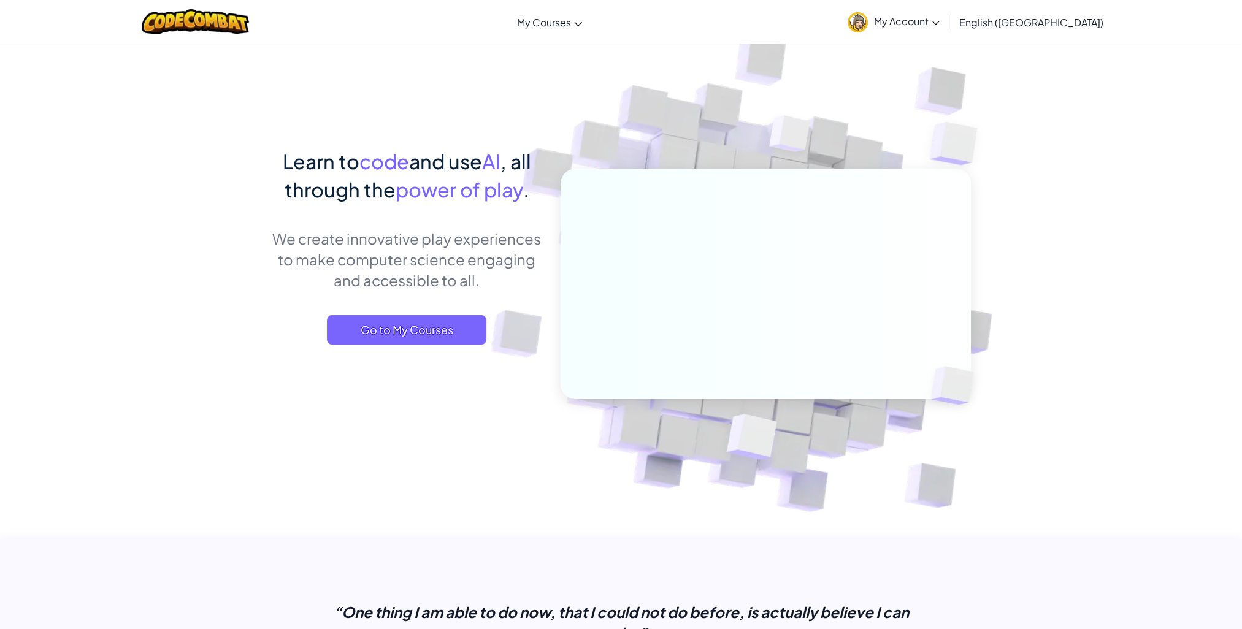
click at [946, 20] on link "My Account" at bounding box center [894, 21] width 104 height 39
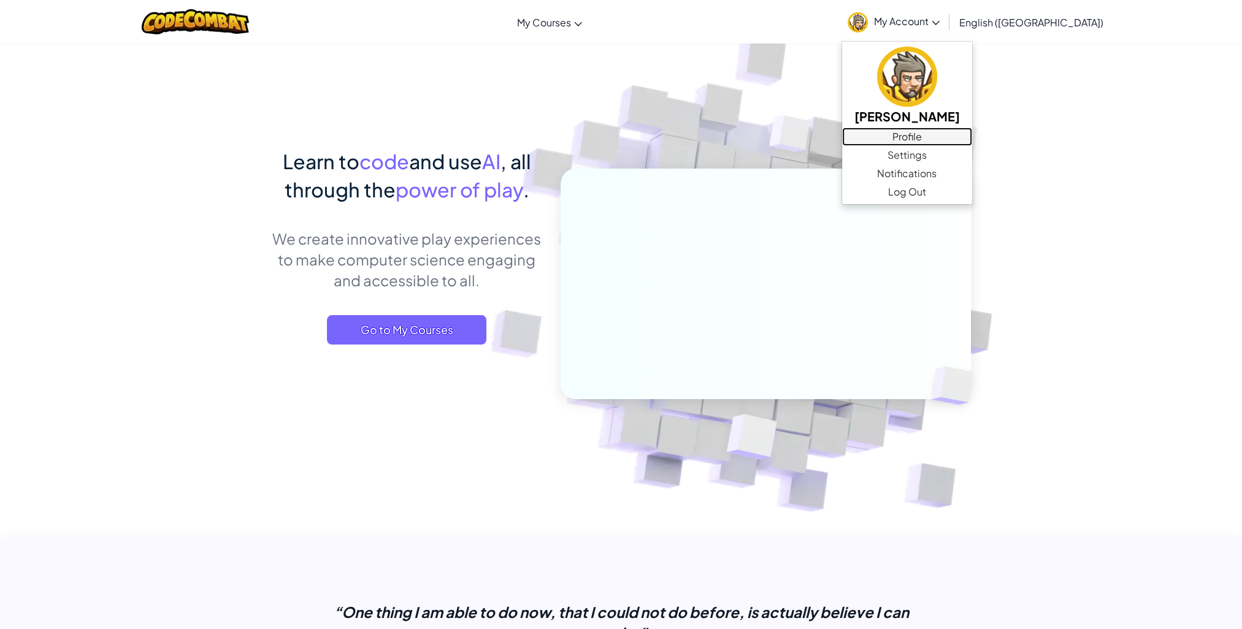
click at [963, 136] on link "Profile" at bounding box center [907, 137] width 130 height 18
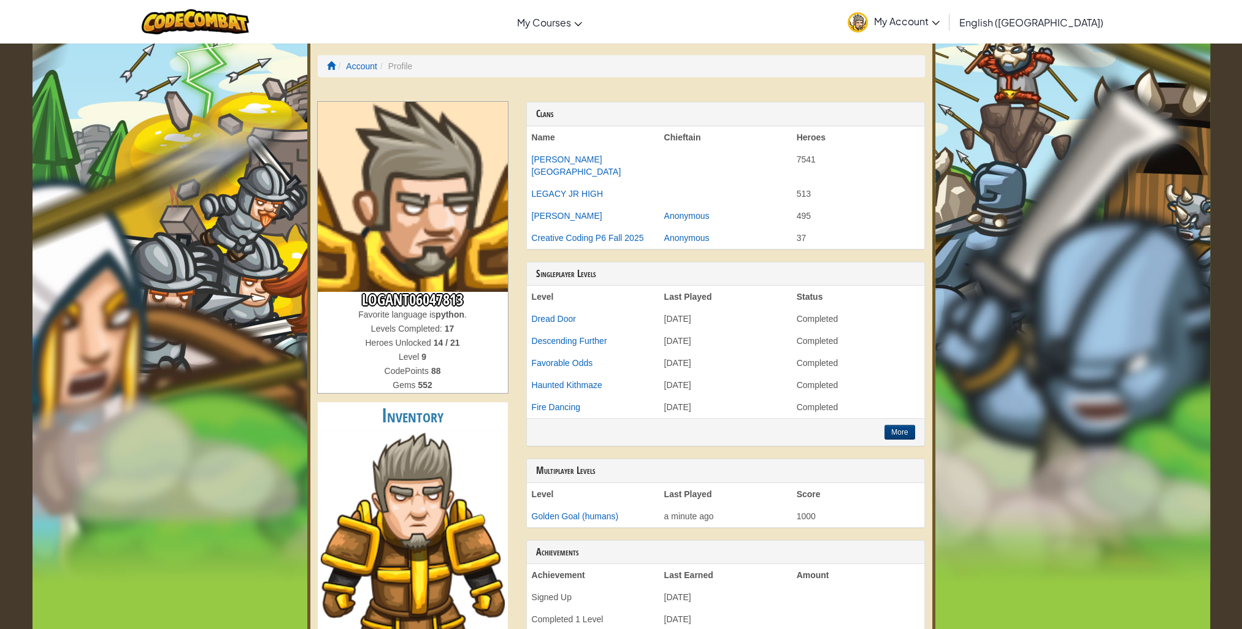
click at [868, 13] on img at bounding box center [858, 22] width 20 height 20
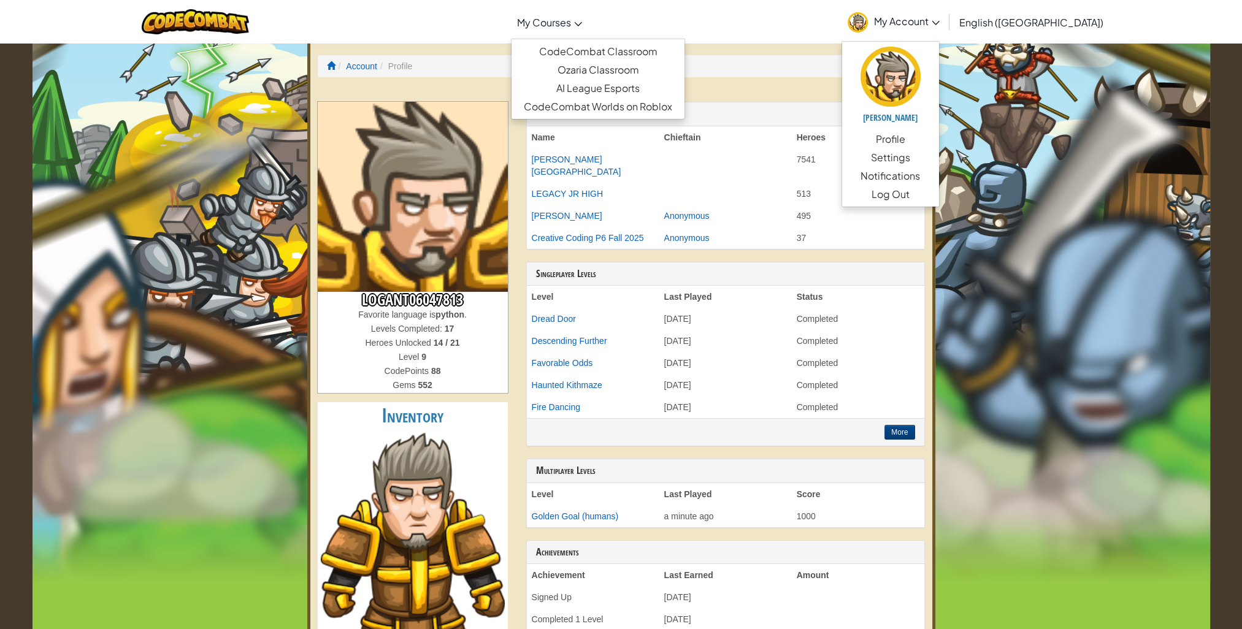
click at [588, 21] on link "My Courses" at bounding box center [549, 22] width 77 height 33
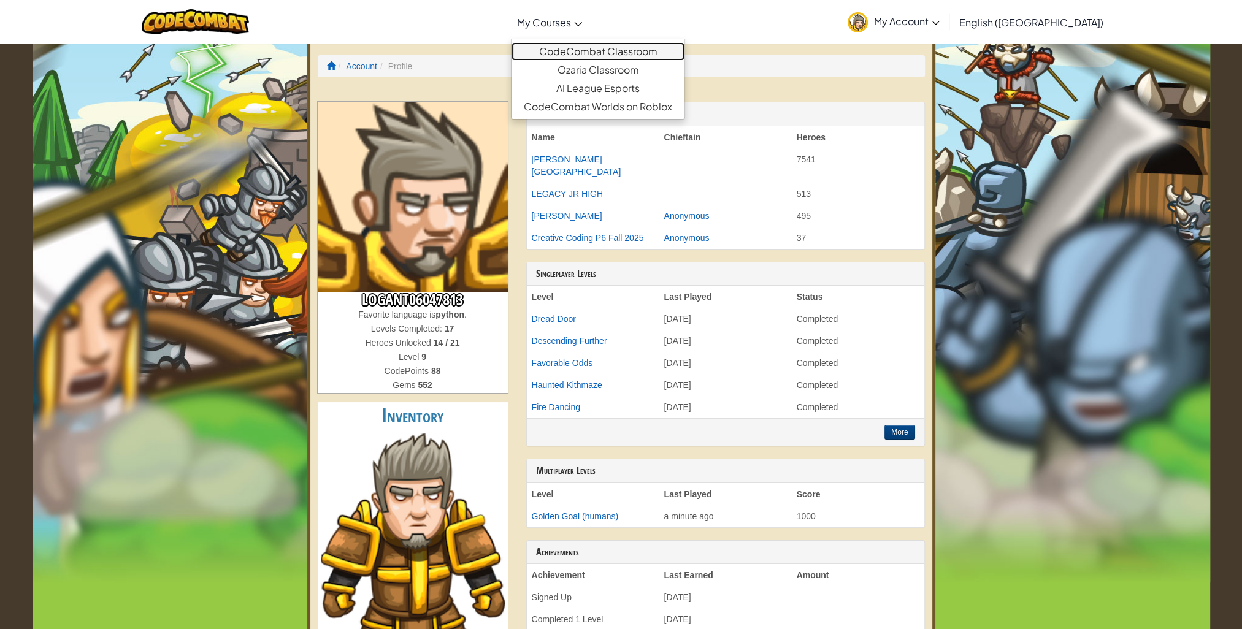
click at [659, 50] on link "CodeCombat Classroom" at bounding box center [598, 51] width 173 height 18
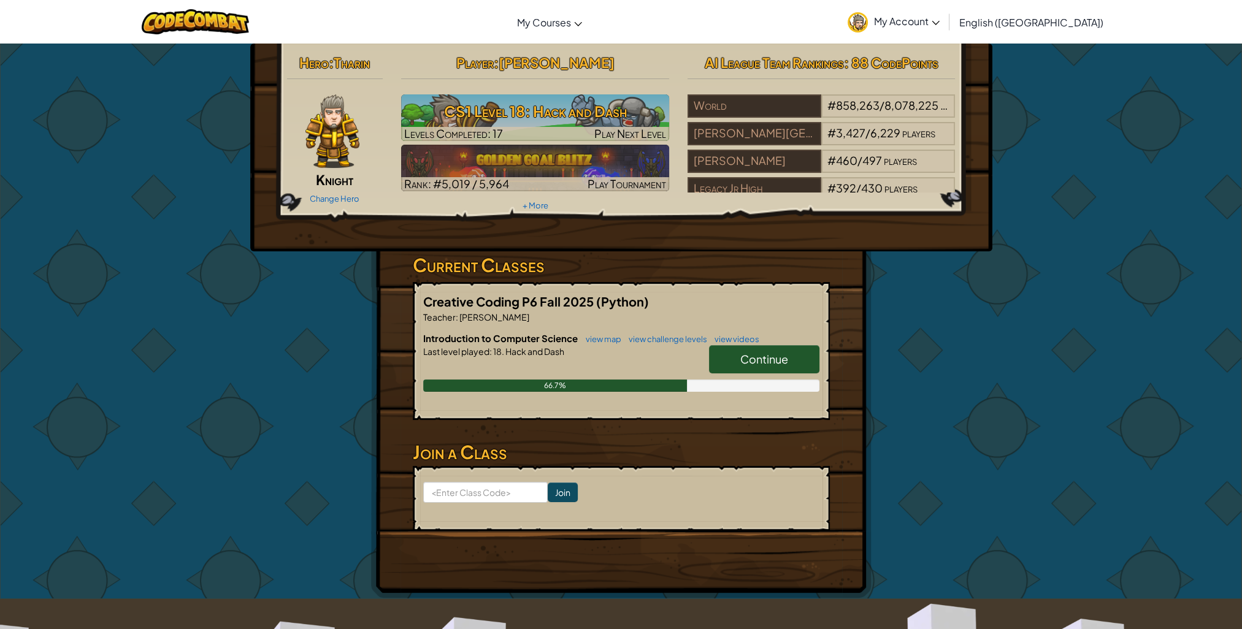
click at [801, 356] on link "Continue" at bounding box center [764, 359] width 110 height 28
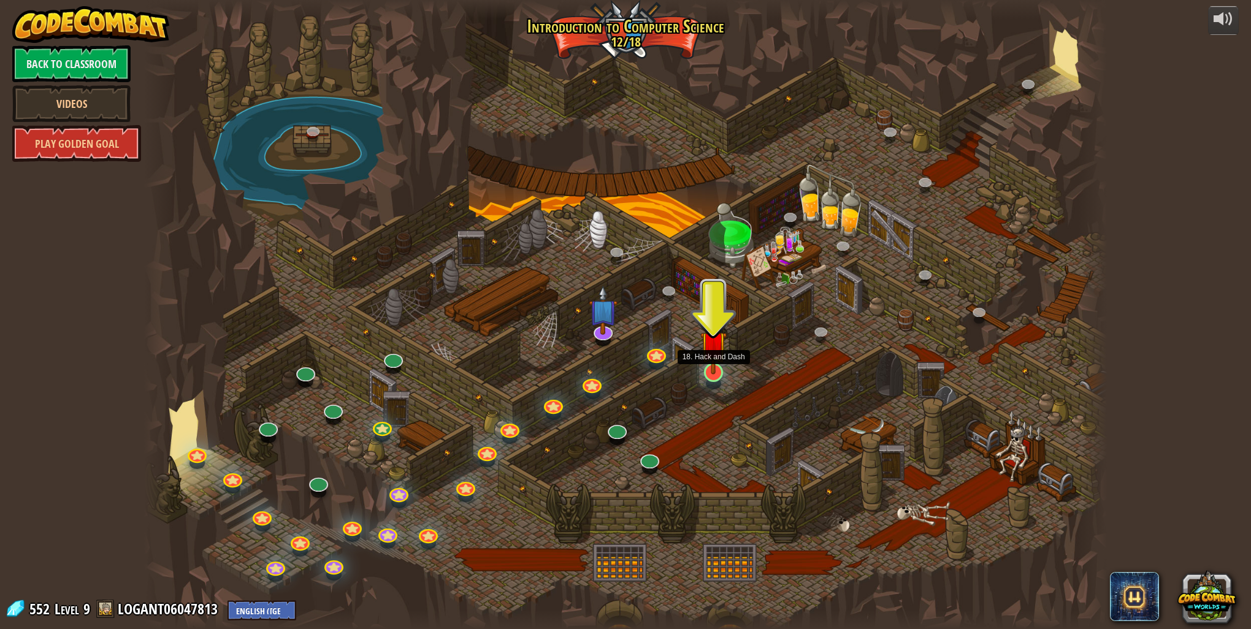
click at [719, 370] on img at bounding box center [714, 344] width 26 height 61
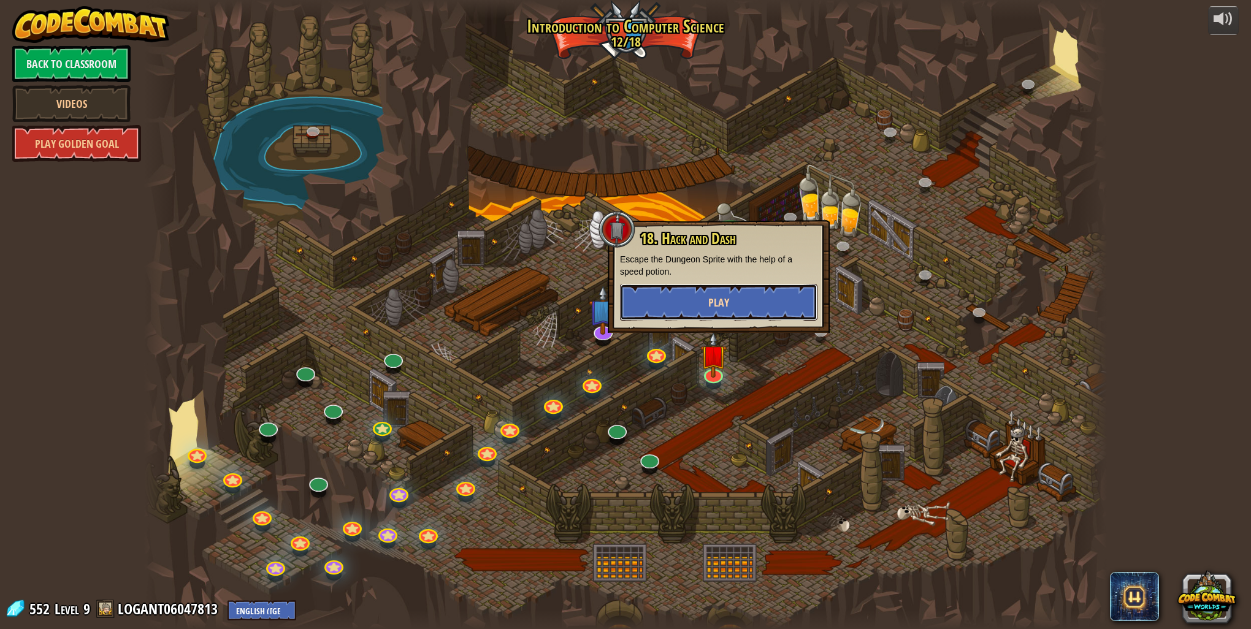
click at [758, 294] on button "Play" at bounding box center [719, 302] width 198 height 37
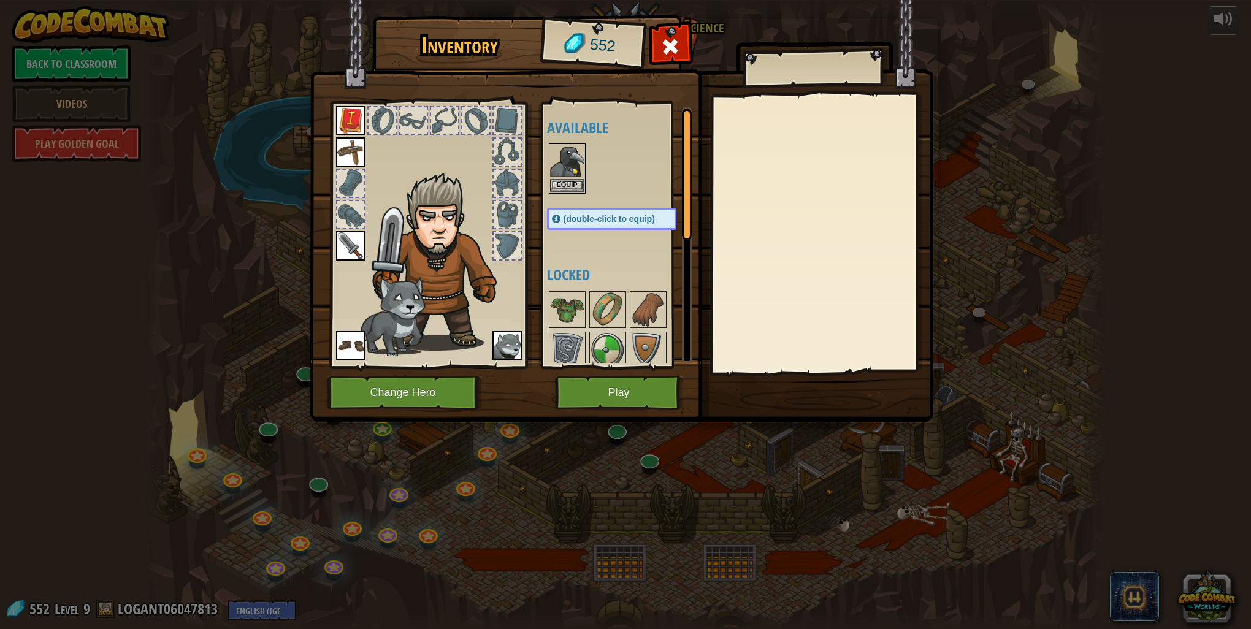
click at [560, 165] on img at bounding box center [567, 162] width 34 height 34
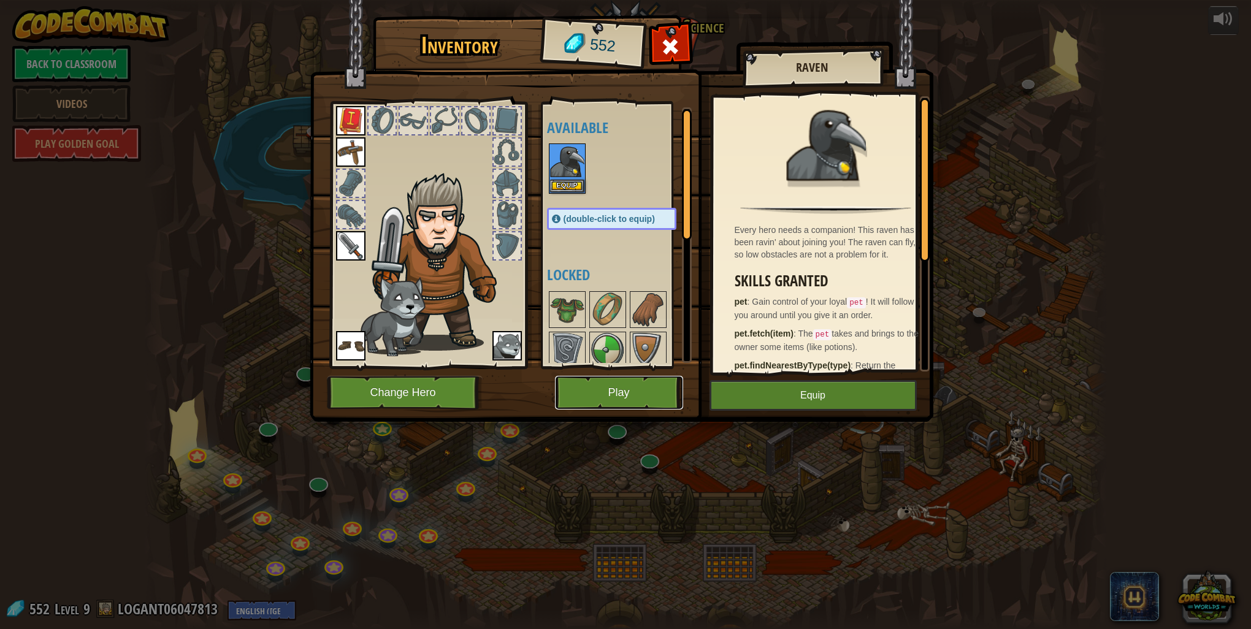
click at [601, 394] on button "Play" at bounding box center [619, 393] width 128 height 34
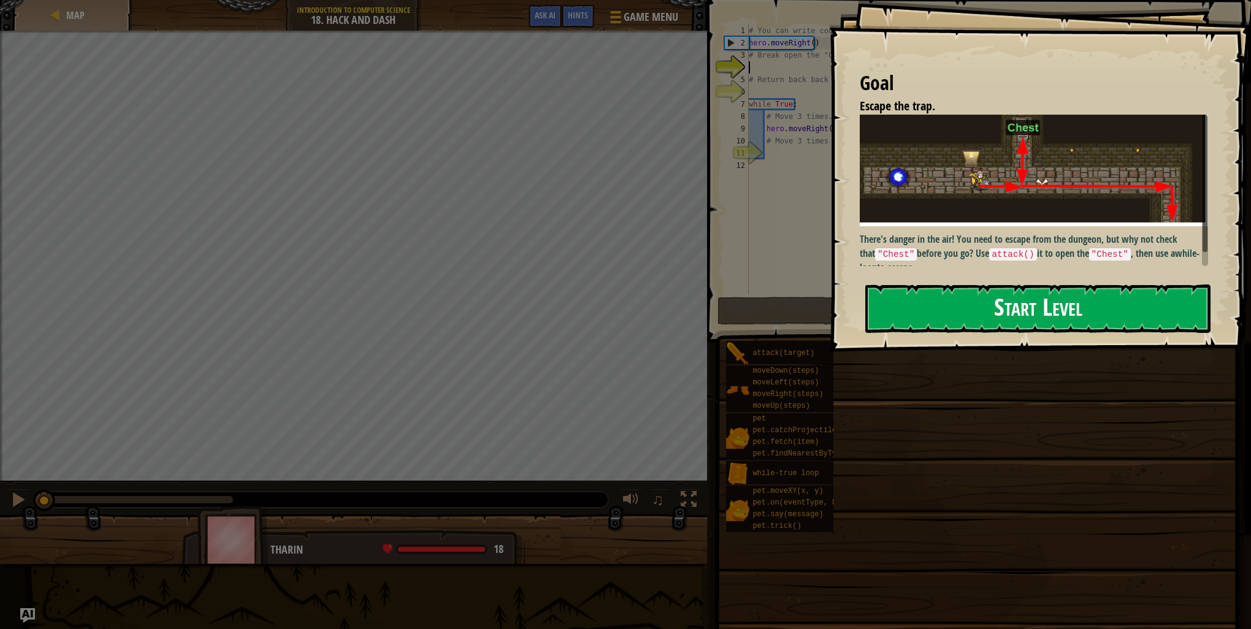
click at [1090, 303] on button "Start Level" at bounding box center [1038, 309] width 345 height 48
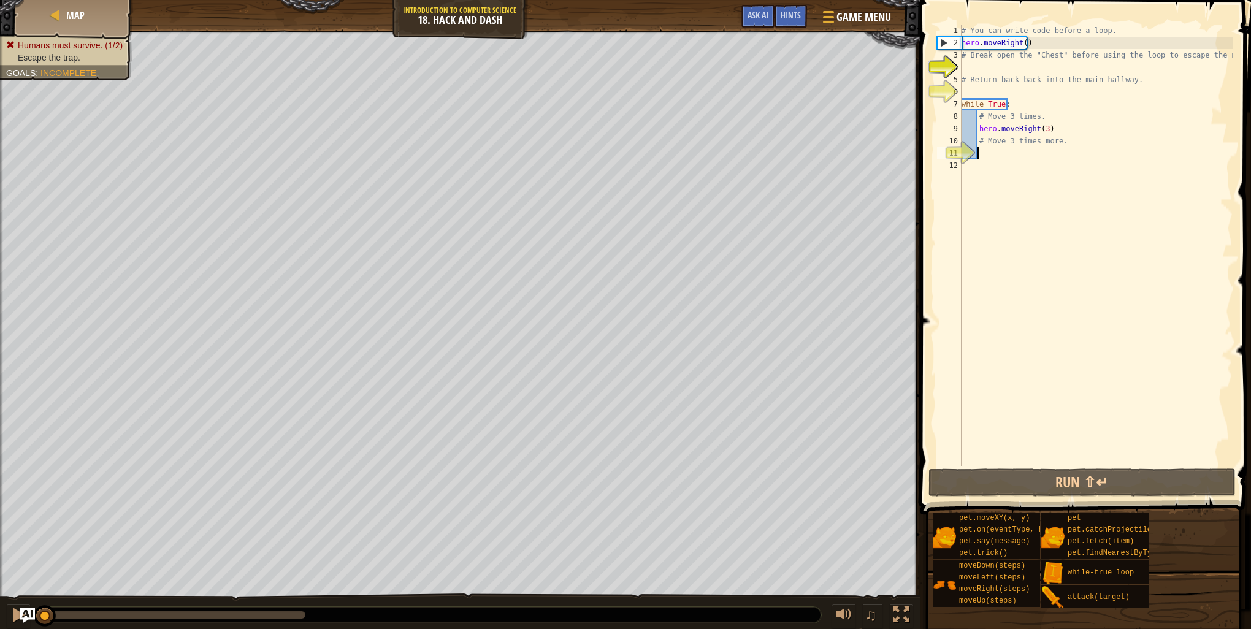
click at [977, 156] on div "# You can write code before a loop. hero . moveRight ( ) # Break open the "Ches…" at bounding box center [1096, 258] width 274 height 466
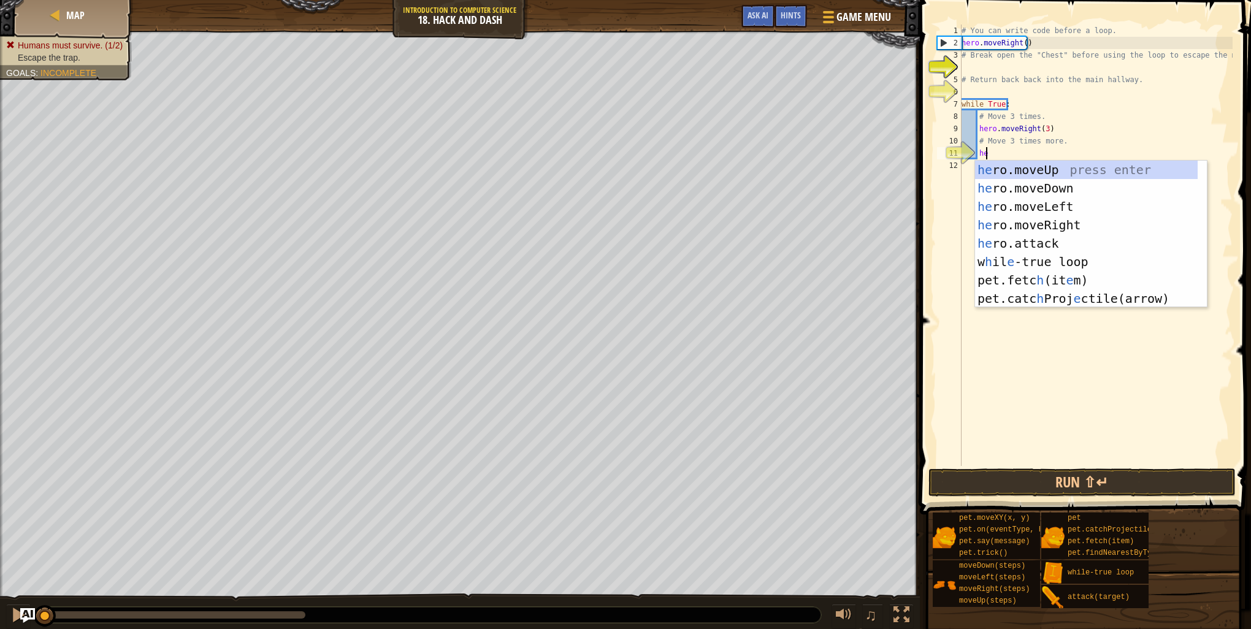
type textarea "her"
click at [1072, 224] on div "her o.moveUp press enter her o.moveDown press enter her o.moveLeft press enter …" at bounding box center [1091, 253] width 232 height 184
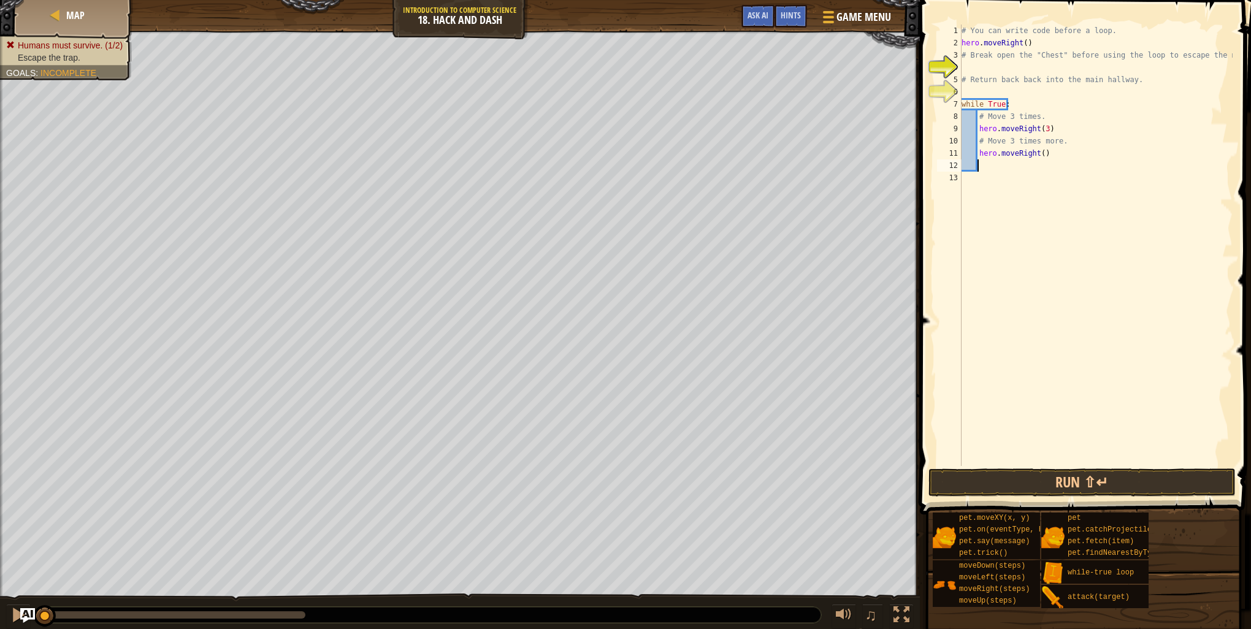
scroll to position [6, 0]
click at [1111, 489] on button "Run ⇧↵" at bounding box center [1082, 483] width 307 height 28
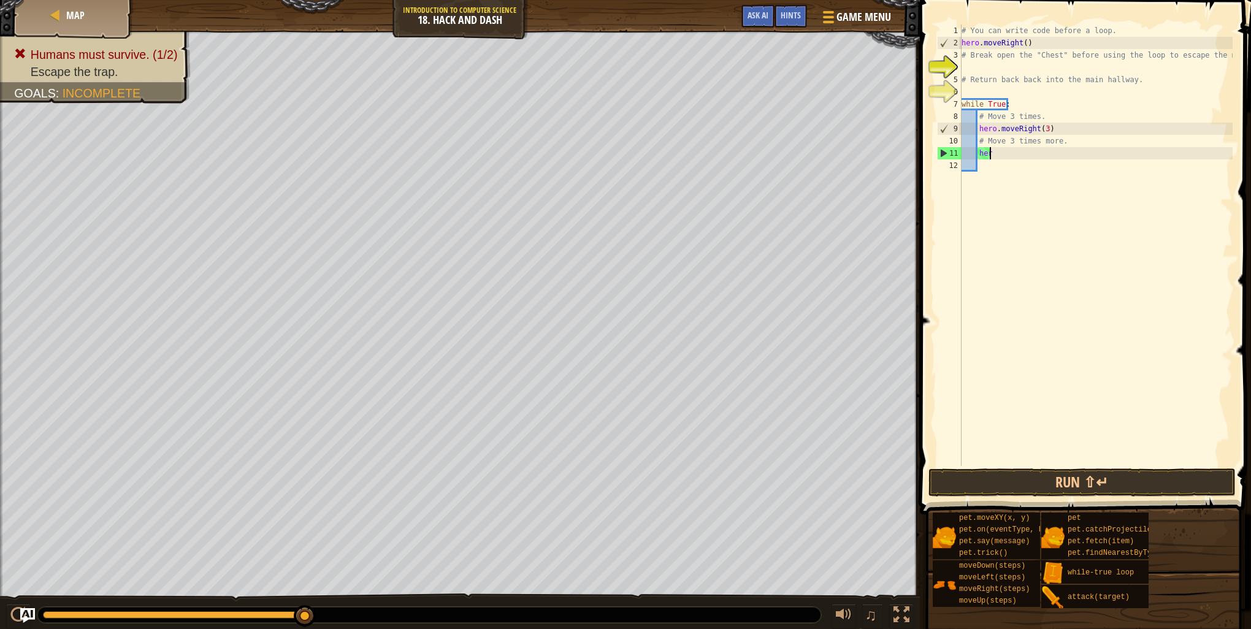
type textarea "h"
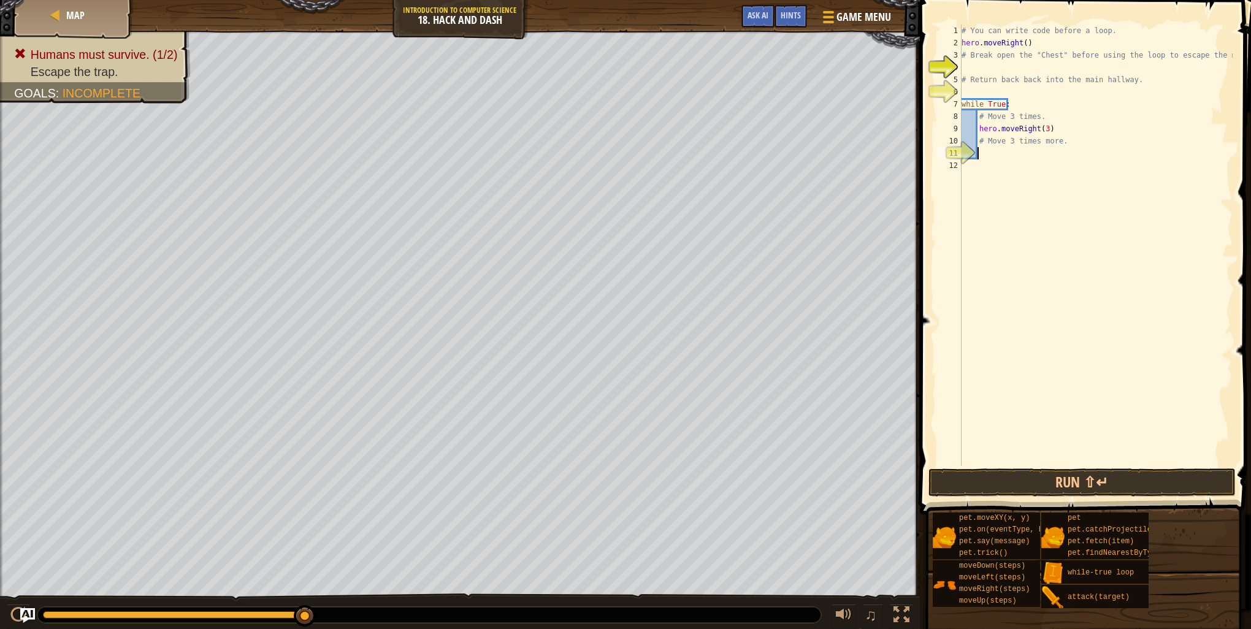
type textarea "h"
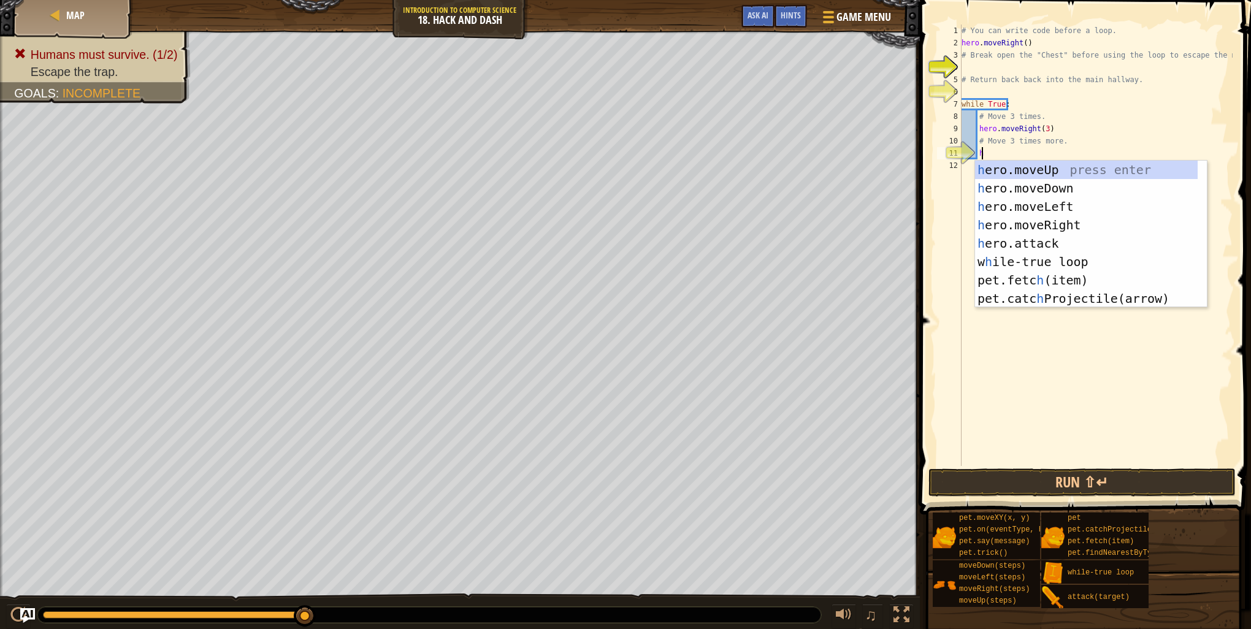
scroll to position [6, 1]
click at [1087, 163] on div "h ero.moveUp press enter h ero.moveDown press enter h ero.moveLeft press enter …" at bounding box center [1086, 253] width 223 height 184
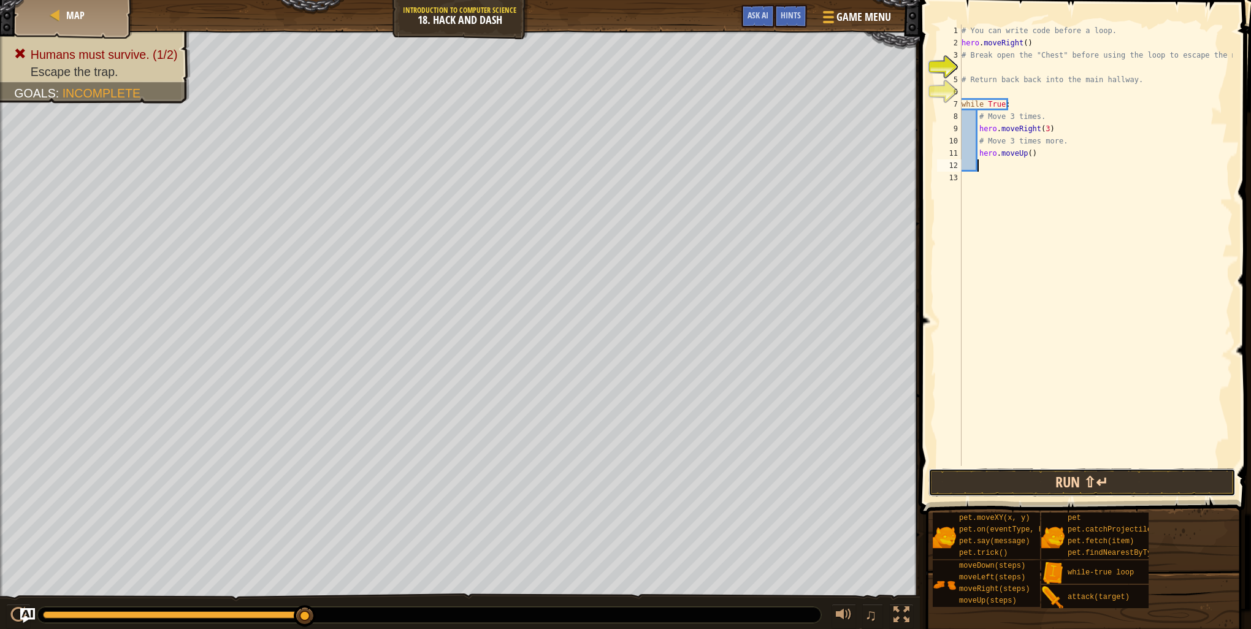
click at [1076, 475] on button "Run ⇧↵" at bounding box center [1082, 483] width 307 height 28
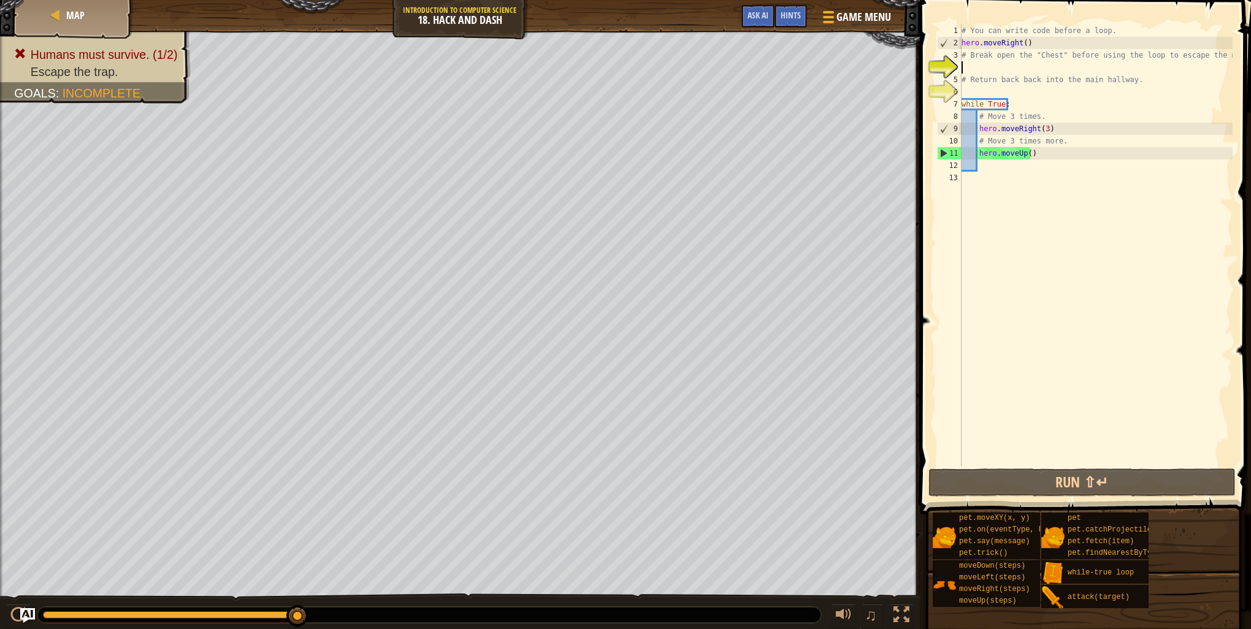
click at [964, 69] on div "# You can write code before a loop. hero . moveRight ( ) # Break open the "Ches…" at bounding box center [1096, 258] width 274 height 466
click at [1032, 158] on div "# You can write code before a loop. hero . moveRight ( ) # Break open the "Ches…" at bounding box center [1096, 258] width 274 height 466
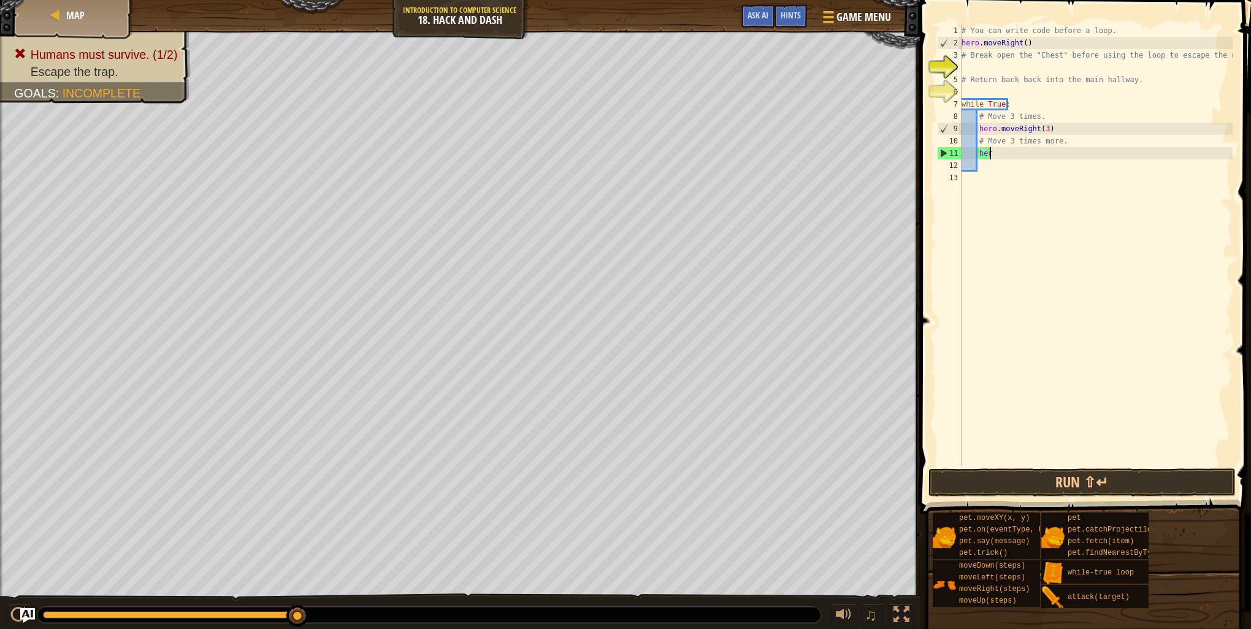
type textarea "h"
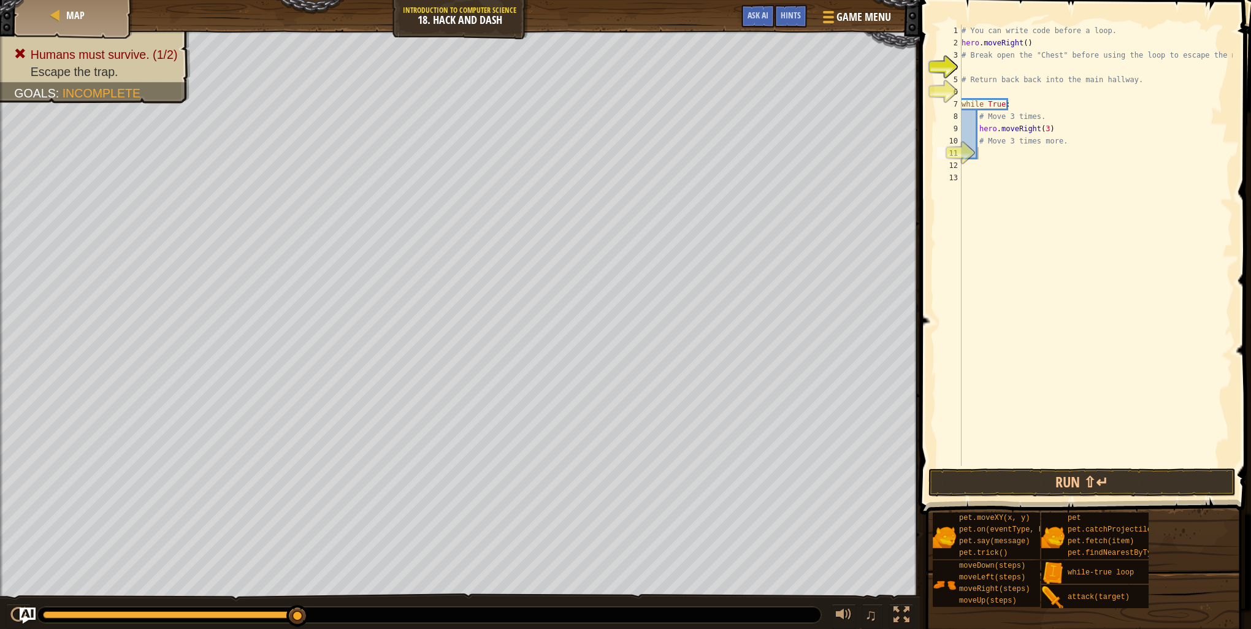
click at [29, 613] on img "Ask AI" at bounding box center [28, 616] width 16 height 16
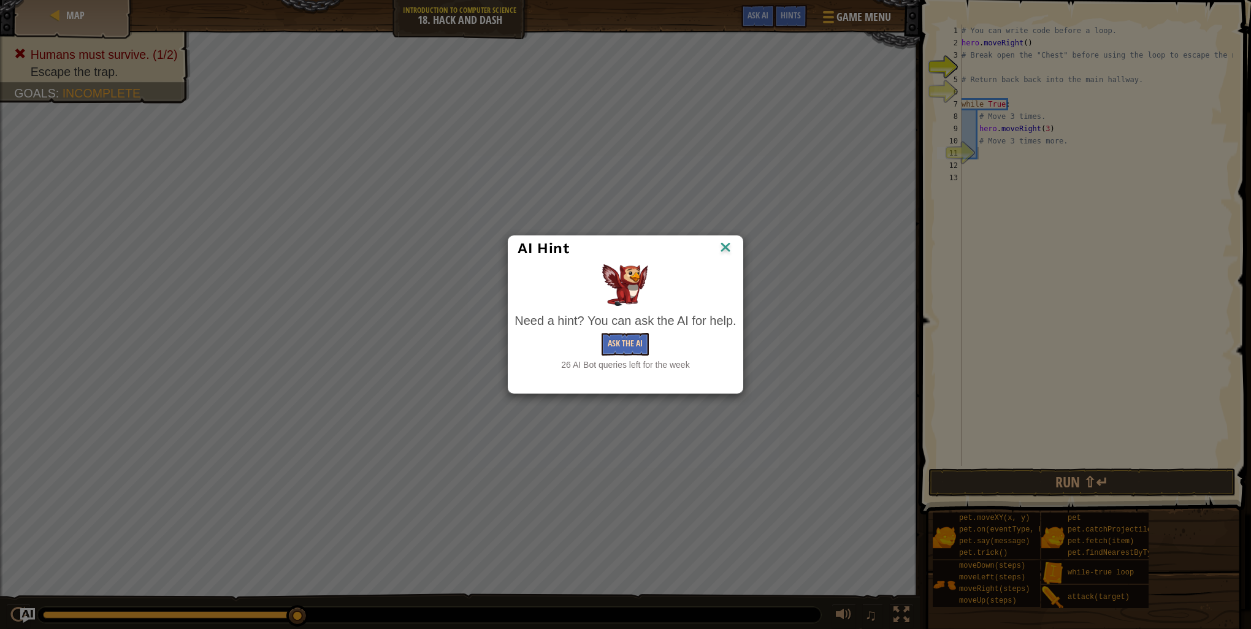
click at [617, 333] on div "Need a hint? You can ask the AI for help. Ask the AI 26 AI Bot queries left for…" at bounding box center [625, 341] width 221 height 59
click at [618, 339] on button "Ask the AI" at bounding box center [625, 344] width 47 height 23
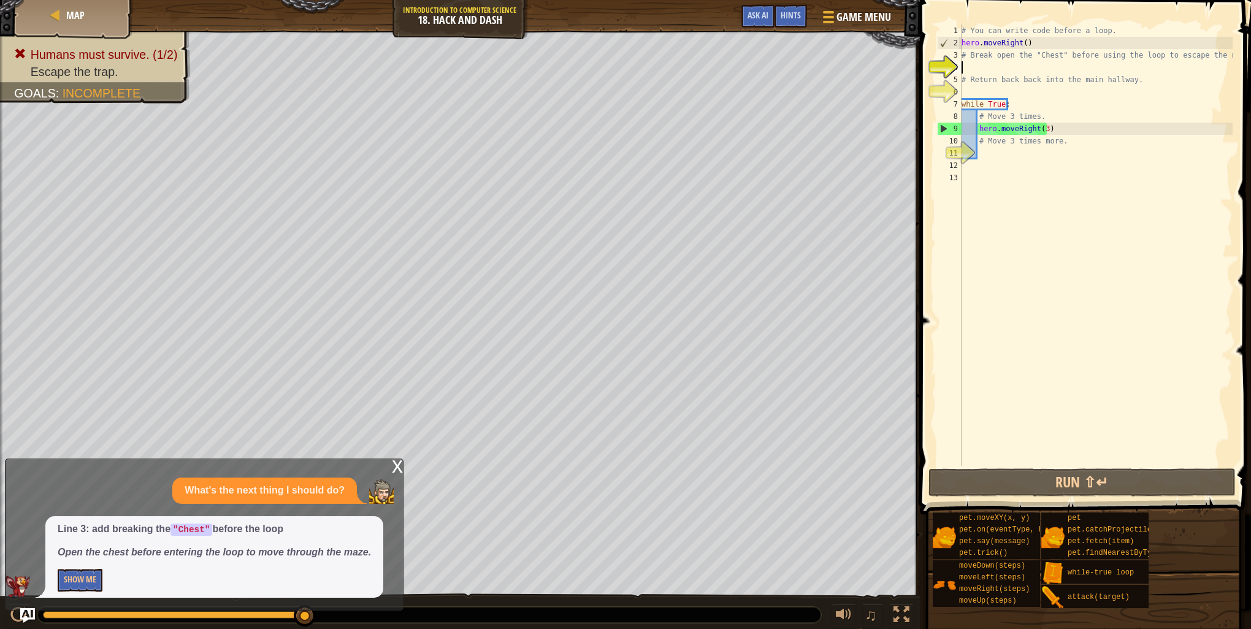
click at [969, 68] on div "# You can write code before a loop. hero . moveRight ( ) # Break open the "Ches…" at bounding box center [1096, 258] width 274 height 466
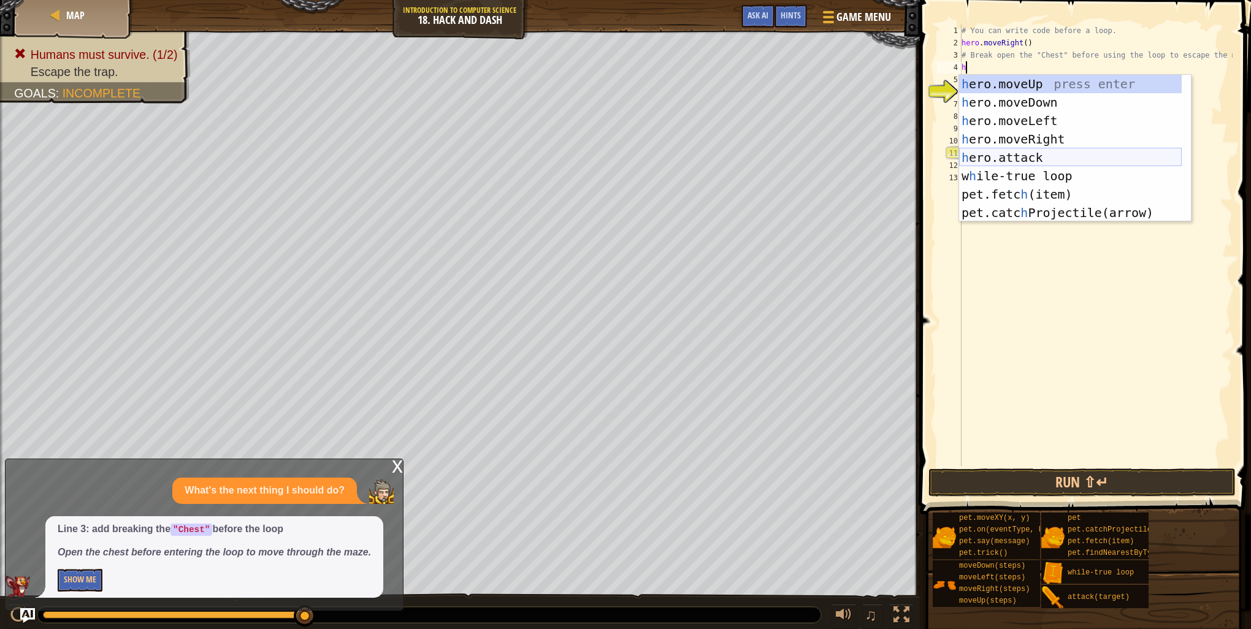
click at [1021, 153] on div "h ero.moveUp press enter h ero.moveDown press enter h ero.moveLeft press enter …" at bounding box center [1070, 167] width 223 height 184
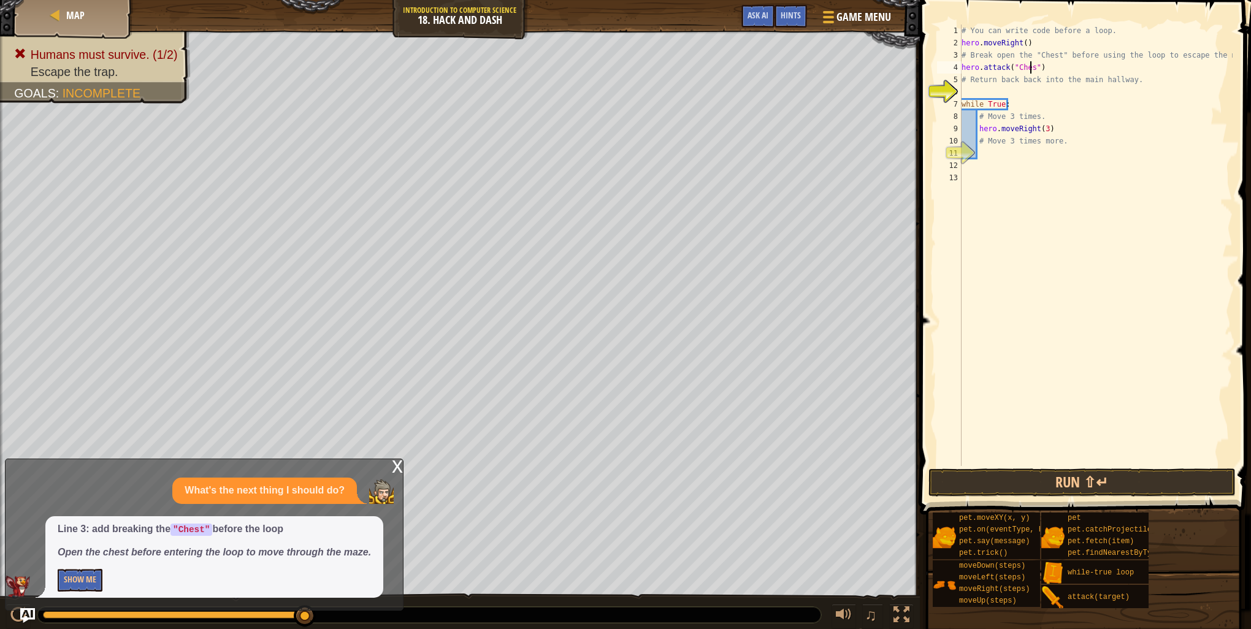
type textarea "hero.attack("Chest")"
click at [971, 93] on div "# You can write code before a loop. hero . moveRight ( ) # Break open the "Ches…" at bounding box center [1096, 258] width 274 height 466
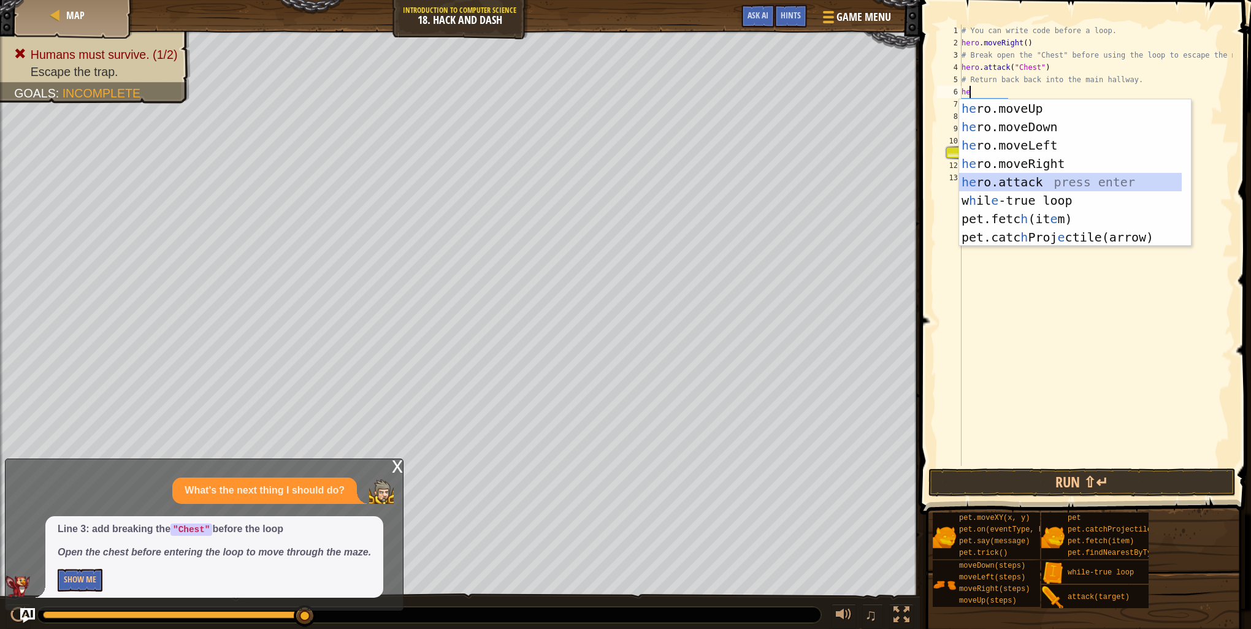
click at [1022, 180] on div "he ro.moveUp press enter he ro.moveDown press enter he ro.moveLeft press enter …" at bounding box center [1070, 191] width 223 height 184
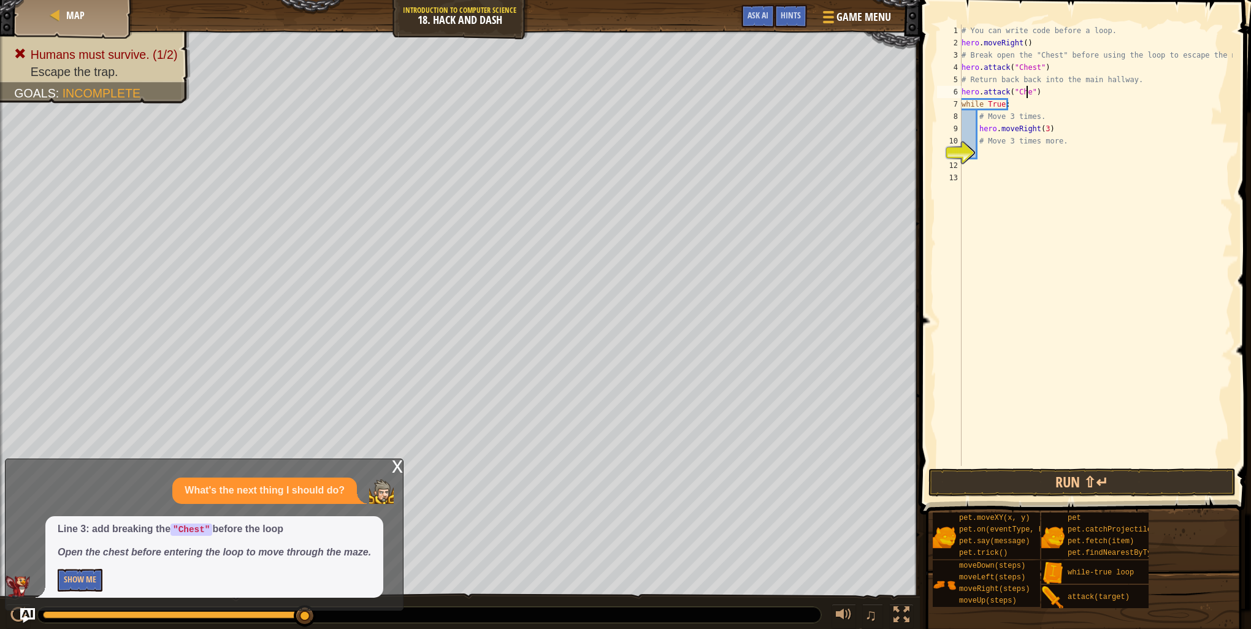
scroll to position [6, 6]
type textarea "hero.attack("Chest")"
click at [1090, 484] on button "Run ⇧↵" at bounding box center [1082, 483] width 307 height 28
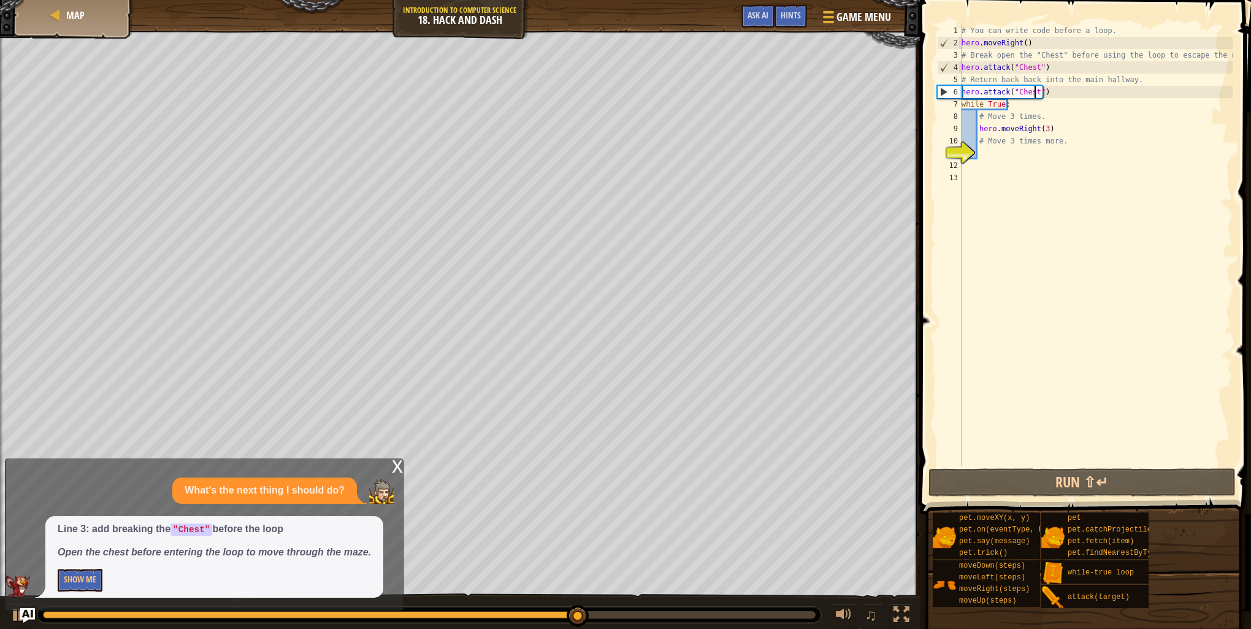
click at [990, 151] on div "# You can write code before a loop. hero . moveRight ( ) # Break open the "Ches…" at bounding box center [1096, 258] width 274 height 466
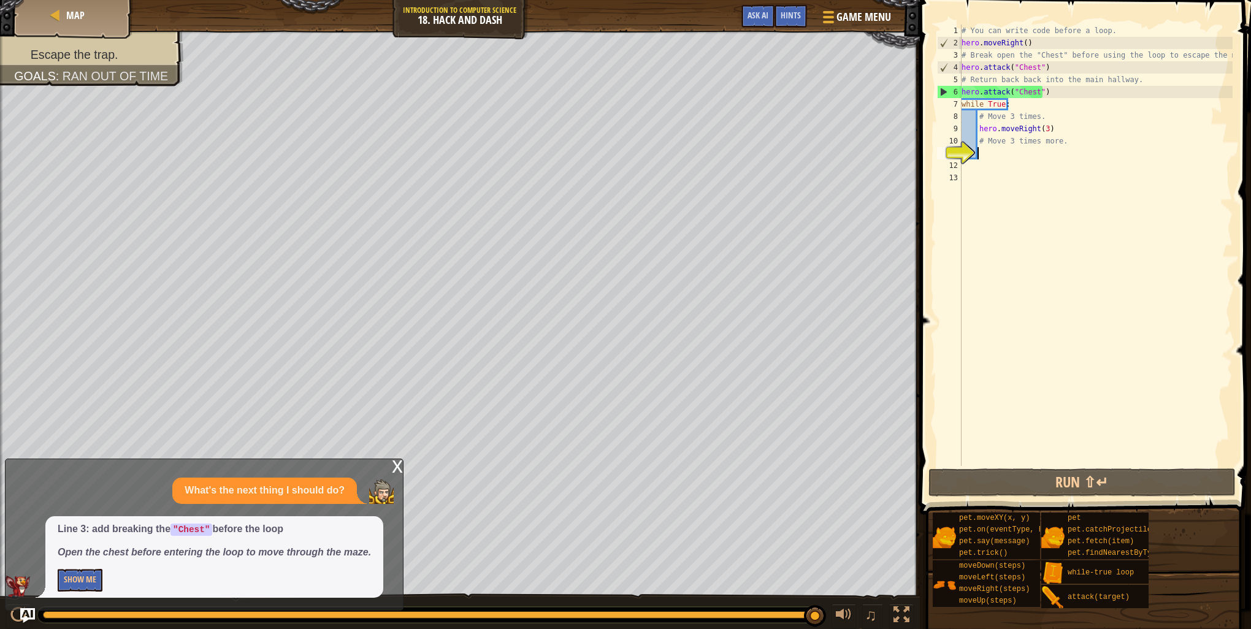
type textarea "h"
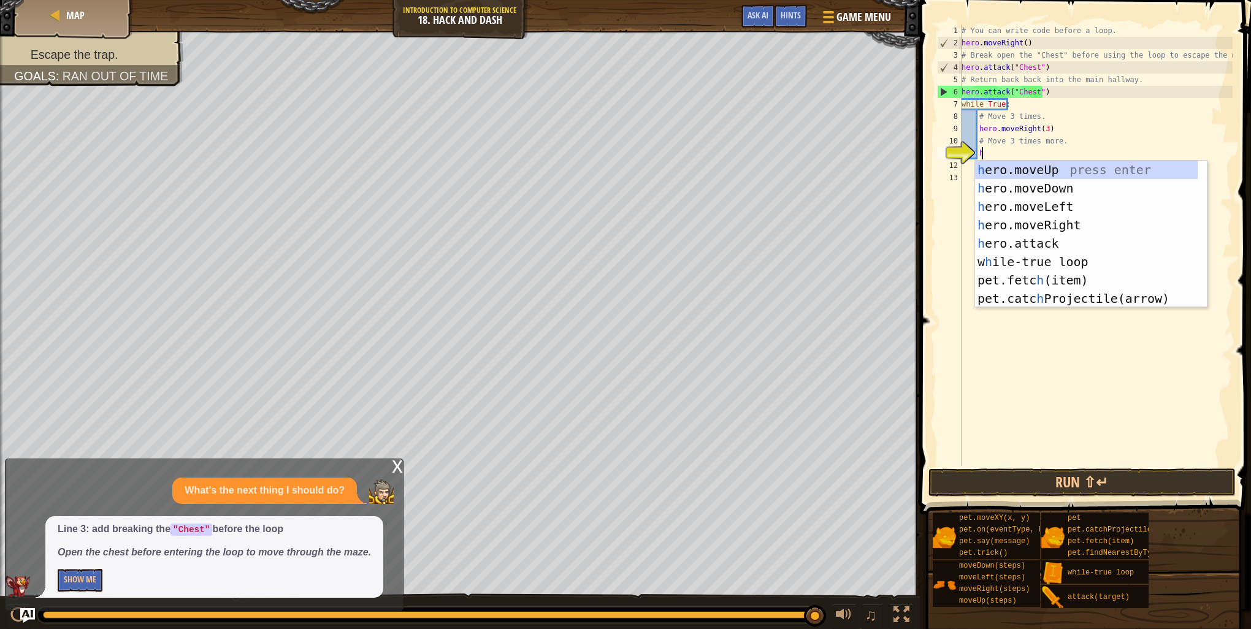
scroll to position [6, 1]
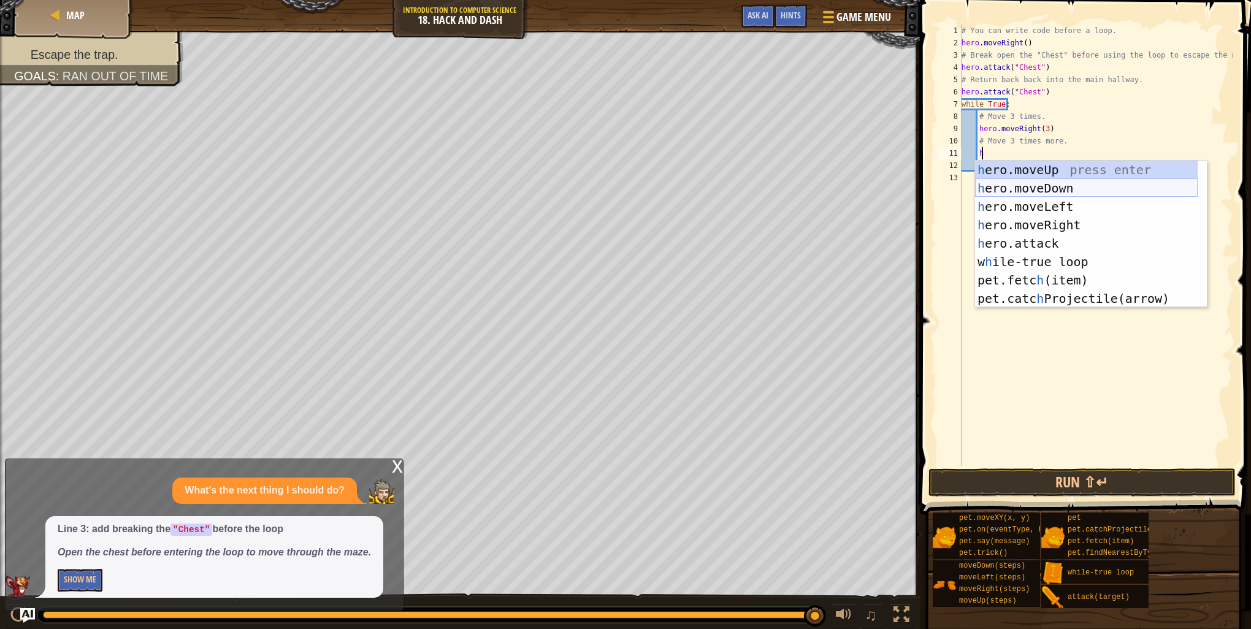
click at [1042, 186] on div "h ero.moveUp press enter h ero.moveDown press enter h ero.moveLeft press enter …" at bounding box center [1086, 253] width 223 height 184
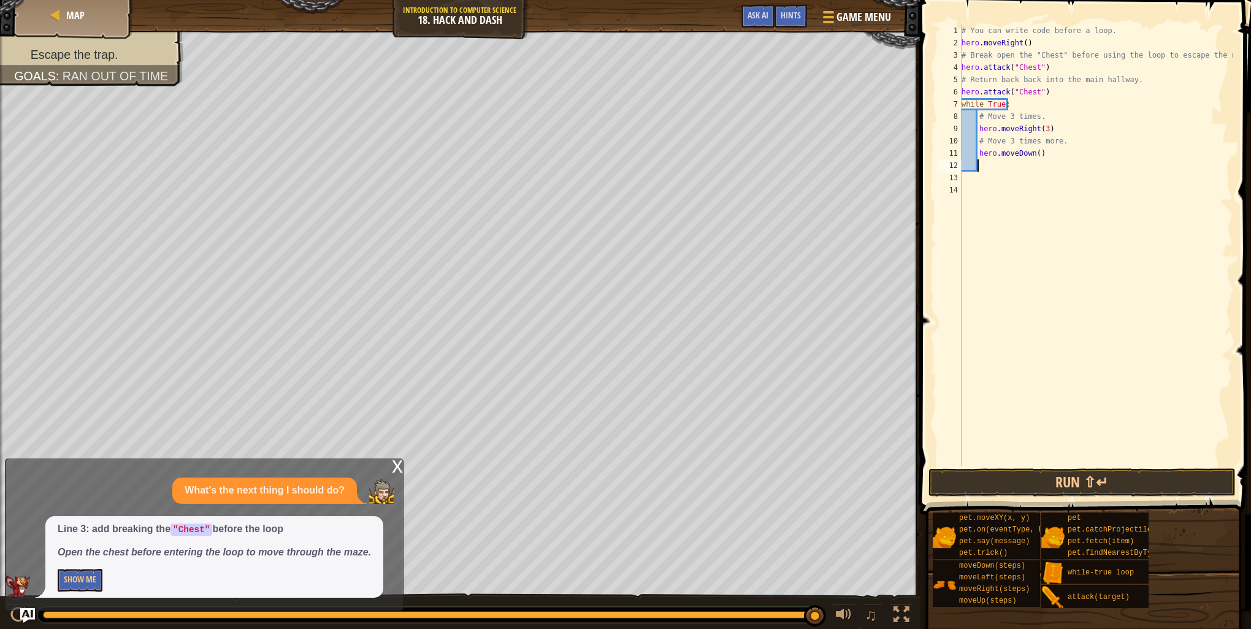
scroll to position [6, 0]
click at [1105, 474] on button "Run ⇧↵" at bounding box center [1082, 483] width 307 height 28
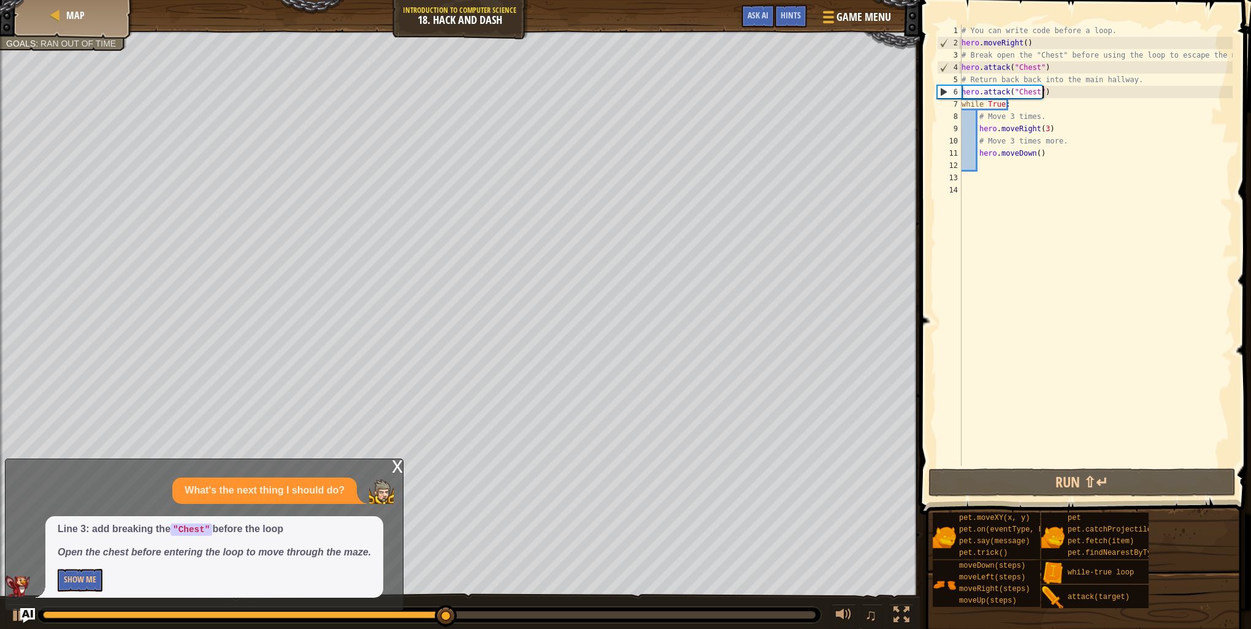
click at [1045, 93] on div "# You can write code before a loop. hero . moveRight ( ) # Break open the "Ches…" at bounding box center [1096, 258] width 274 height 466
type textarea "hero.attack("Chest")"
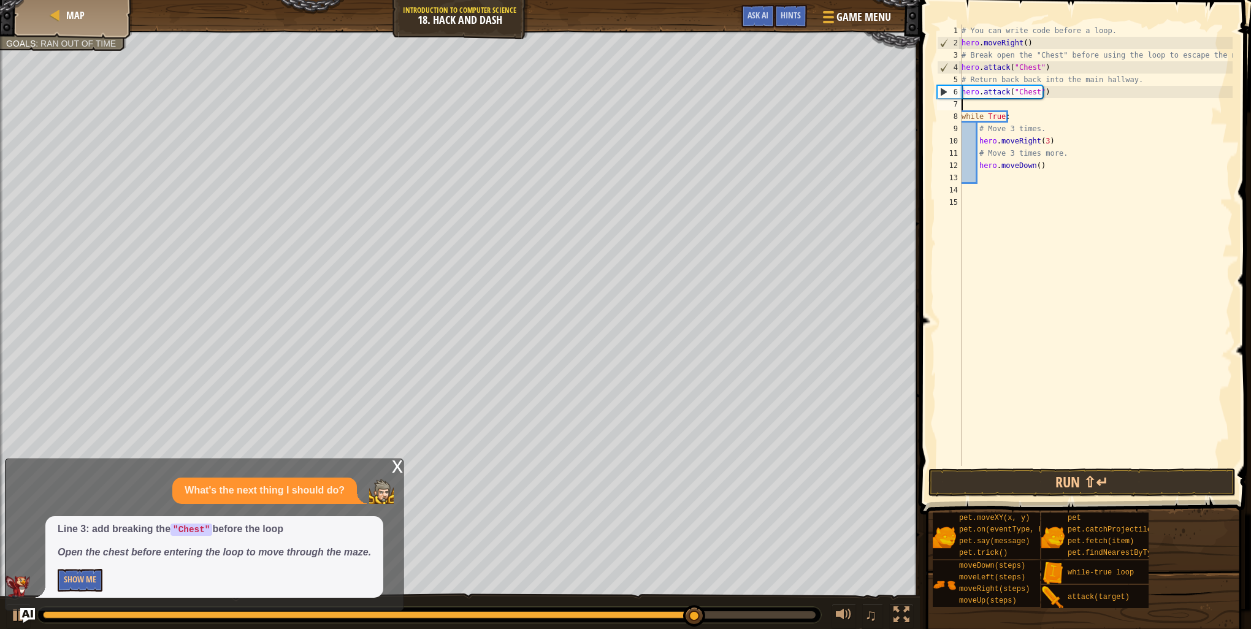
type textarea "h"
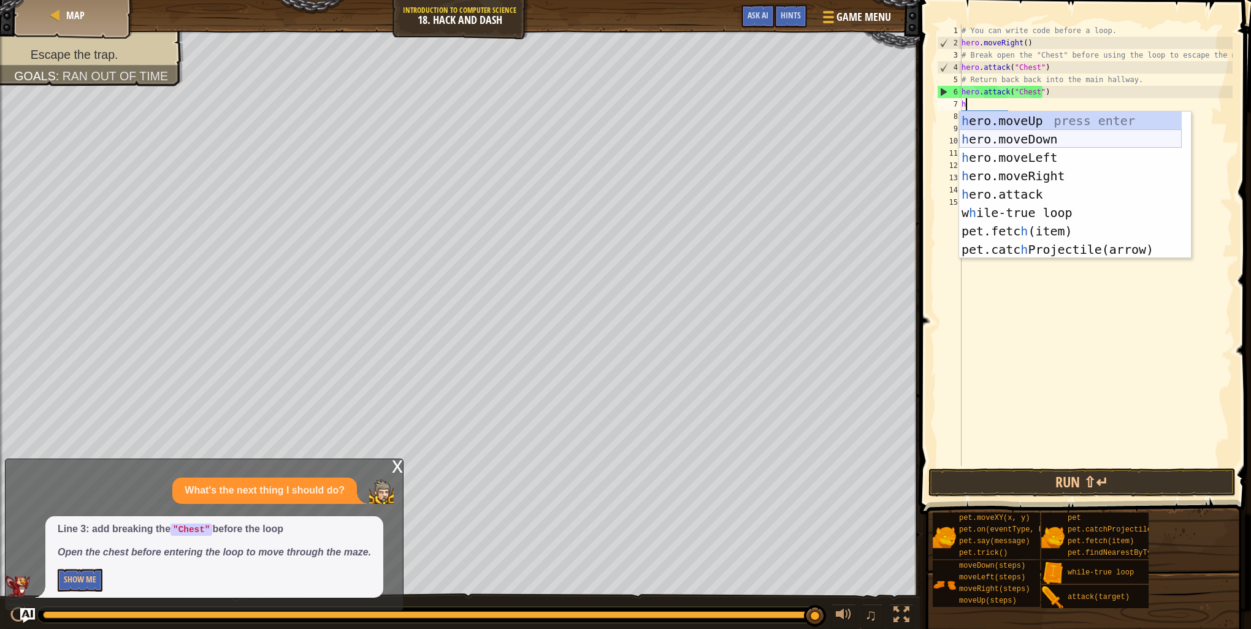
click at [1077, 136] on div "h ero.moveUp press enter h ero.moveDown press enter h ero.moveLeft press enter …" at bounding box center [1070, 204] width 223 height 184
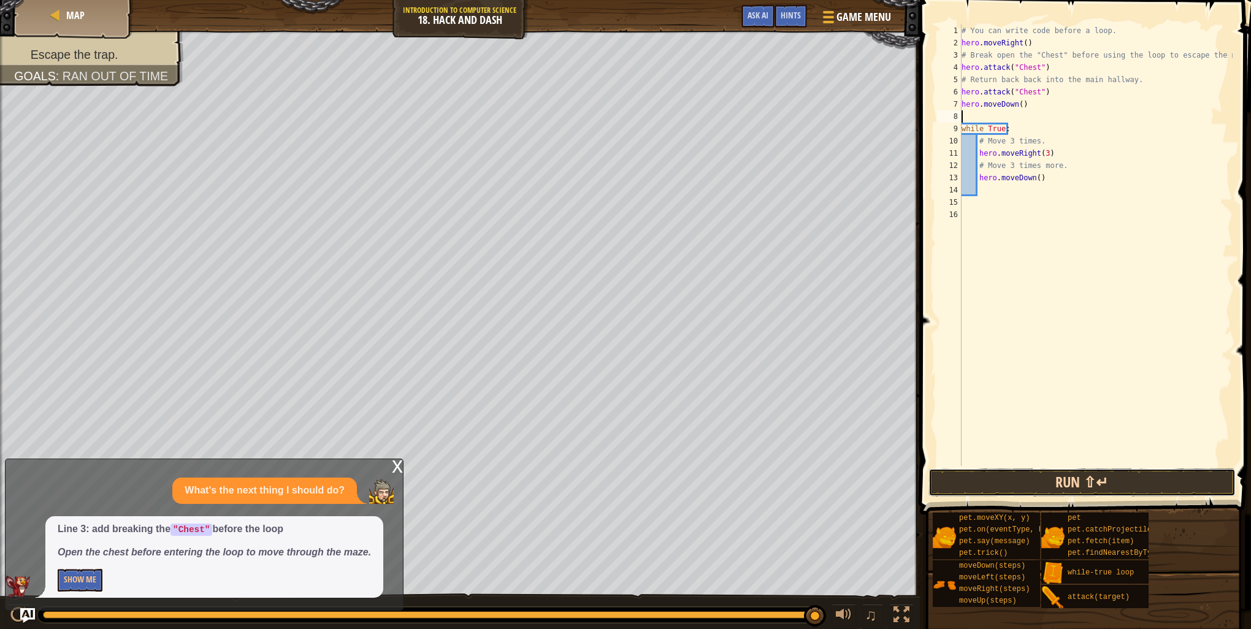
click at [1087, 479] on button "Run ⇧↵" at bounding box center [1082, 483] width 307 height 28
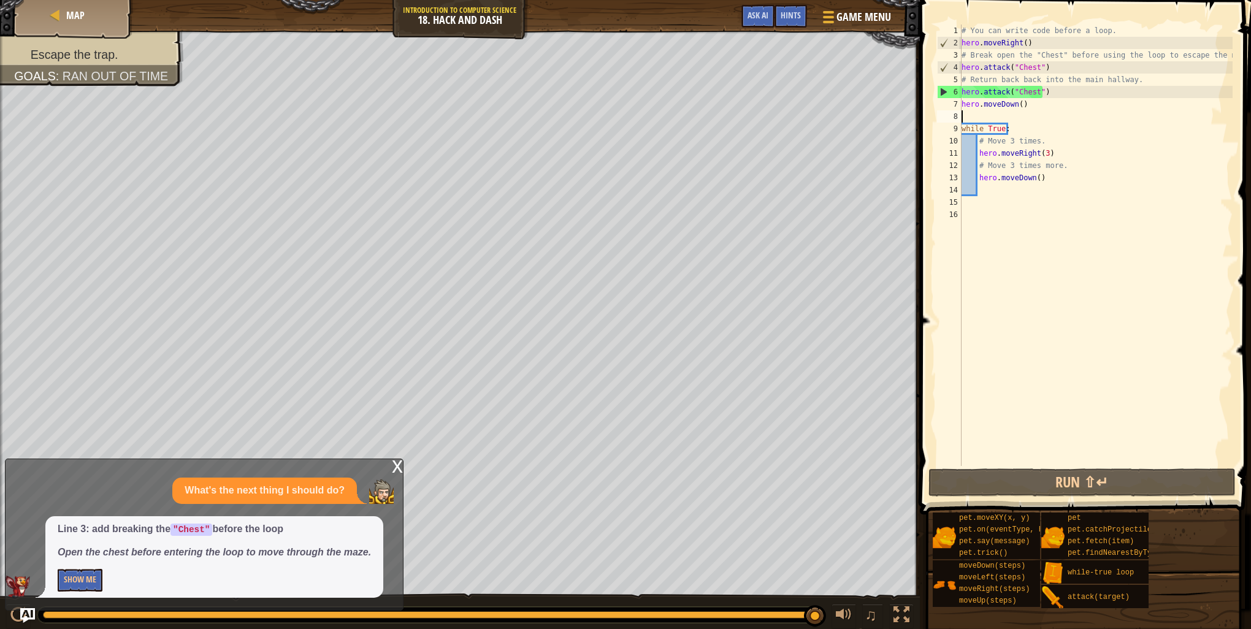
type textarea "hero.moveDown()"
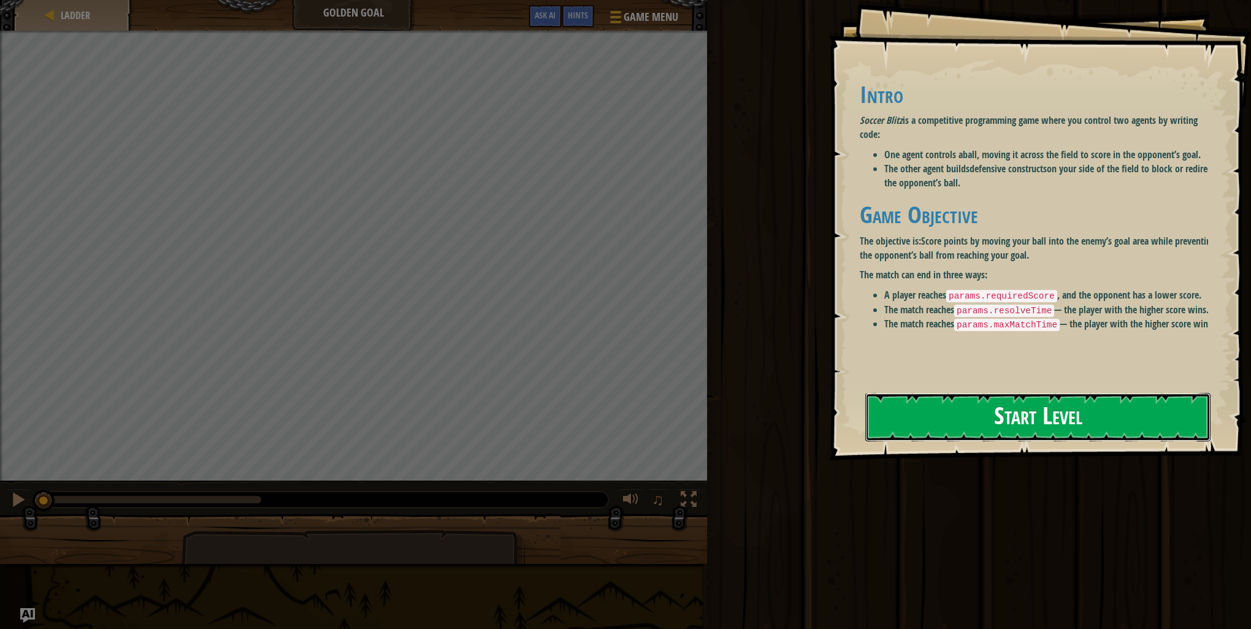
click at [1024, 413] on button "Start Level" at bounding box center [1038, 417] width 345 height 48
